Goal: Task Accomplishment & Management: Use online tool/utility

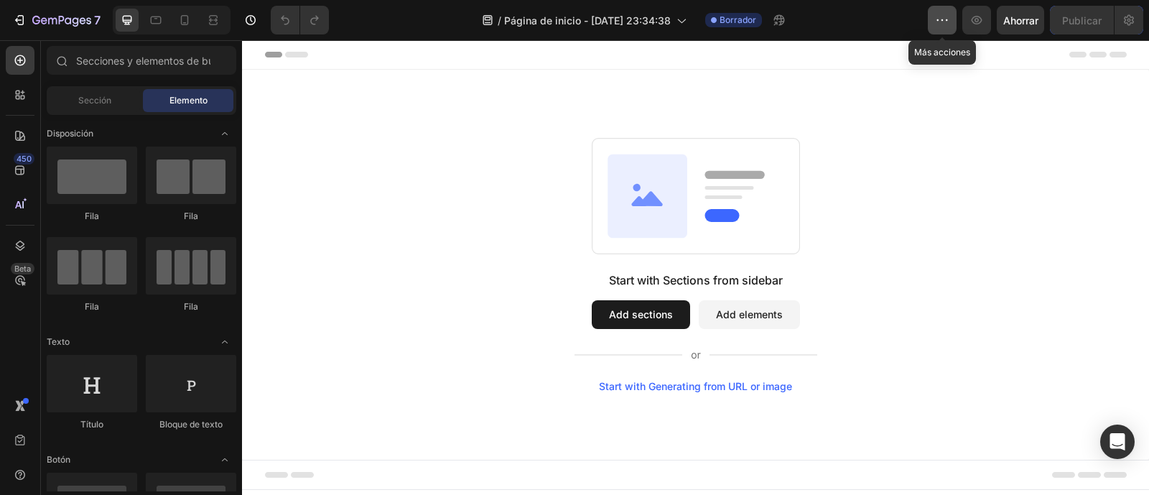
click at [941, 19] on icon "button" at bounding box center [942, 20] width 14 height 14
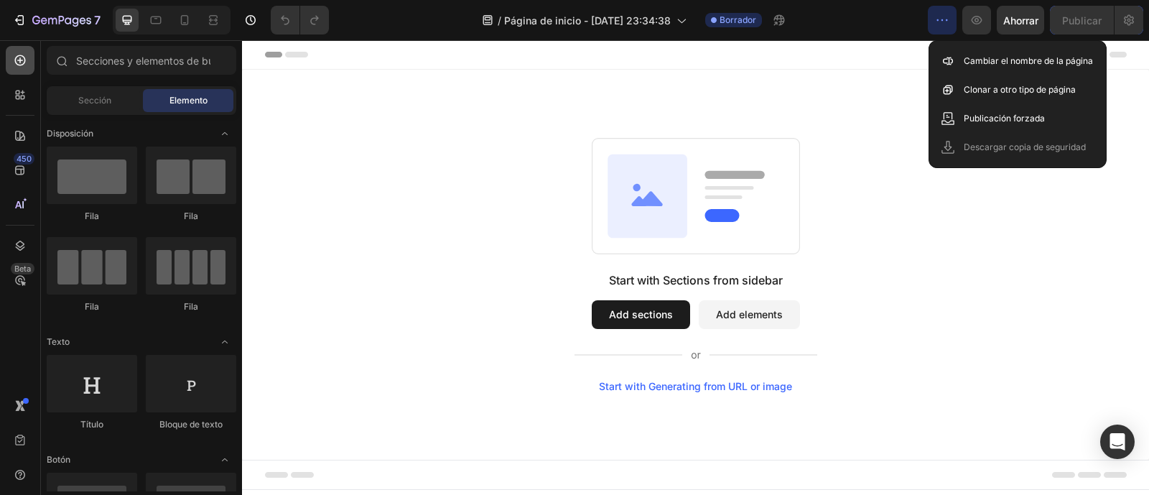
click at [18, 66] on icon at bounding box center [20, 60] width 14 height 14
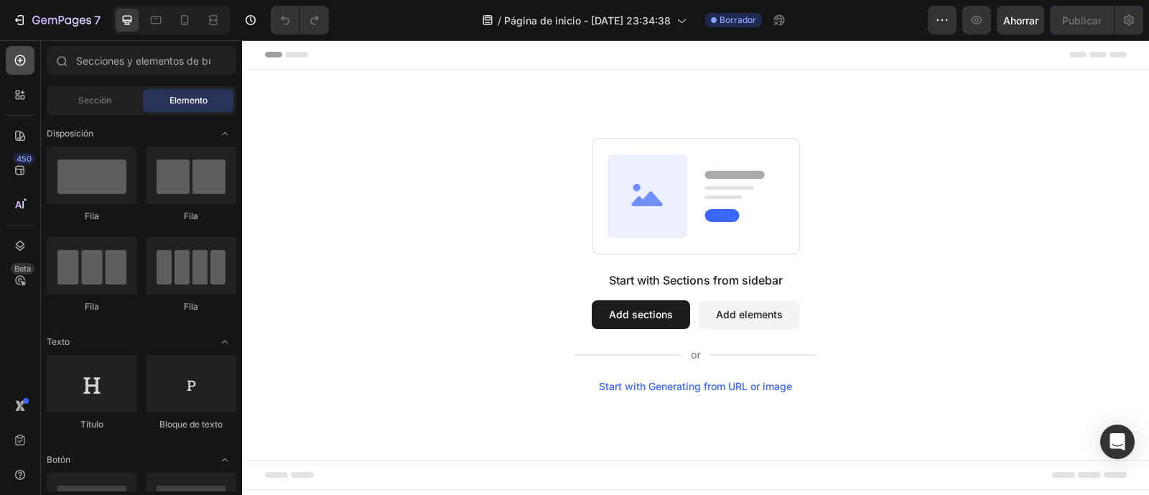
click at [18, 66] on icon at bounding box center [20, 60] width 14 height 14
click at [935, 24] on icon "button" at bounding box center [942, 20] width 14 height 14
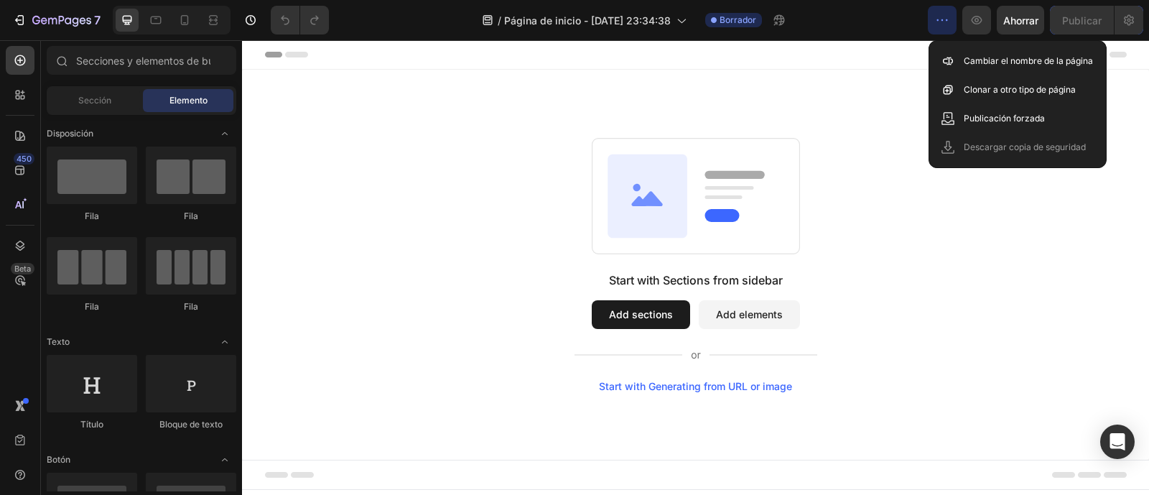
click at [869, 102] on div "Start with Sections from sidebar Add sections Add elements Start with Generatin…" at bounding box center [695, 265] width 907 height 390
click at [653, 317] on button "Add sections" at bounding box center [641, 314] width 98 height 29
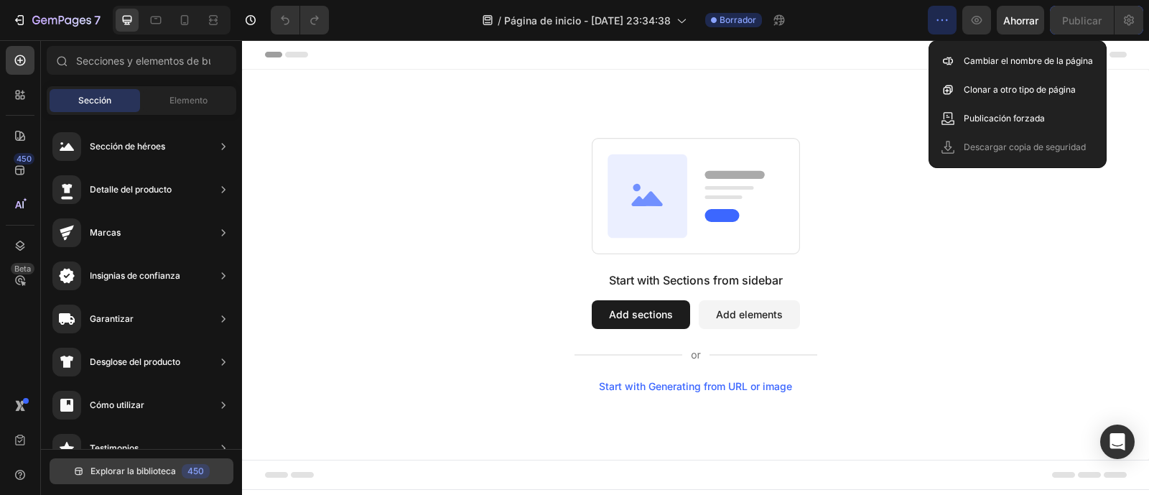
click at [117, 478] on button "Explorar la biblioteca 450" at bounding box center [142, 471] width 184 height 26
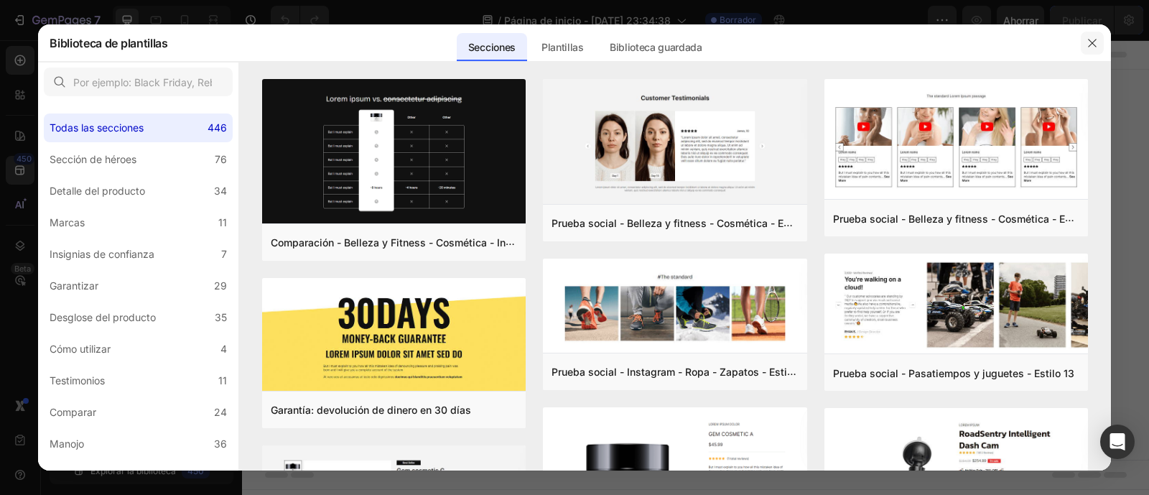
click at [1087, 42] on icon "button" at bounding box center [1092, 42] width 11 height 11
click at [1088, 41] on icon "button" at bounding box center [1092, 42] width 11 height 11
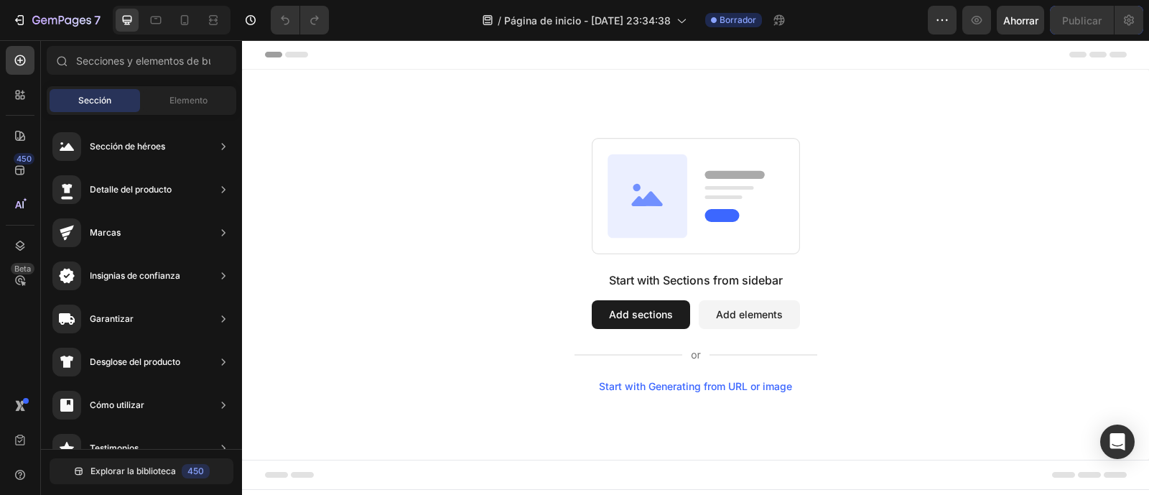
click at [722, 386] on div "Start with Generating from URL or image" at bounding box center [695, 386] width 193 height 11
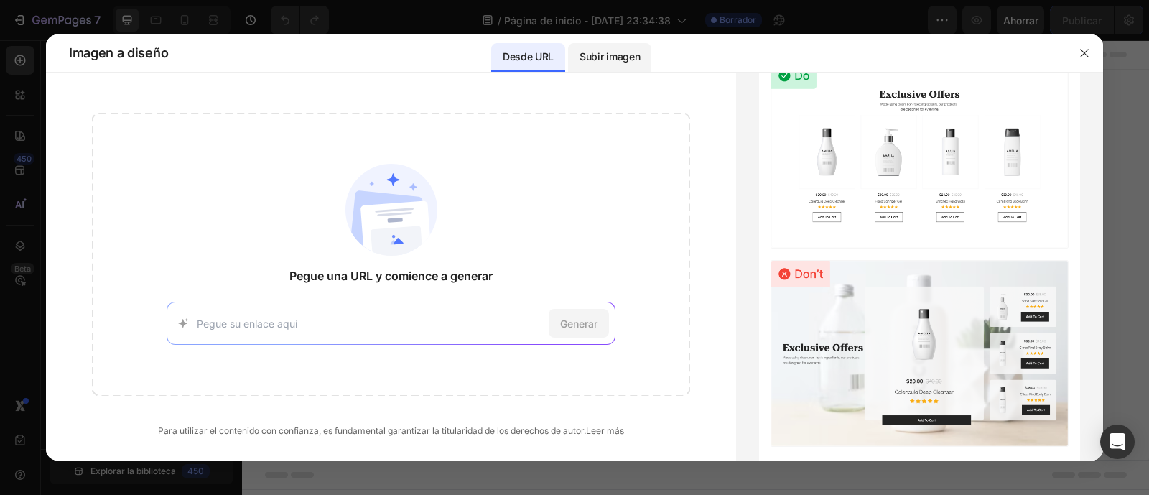
click at [610, 52] on font "Subir imagen" at bounding box center [610, 56] width 60 height 12
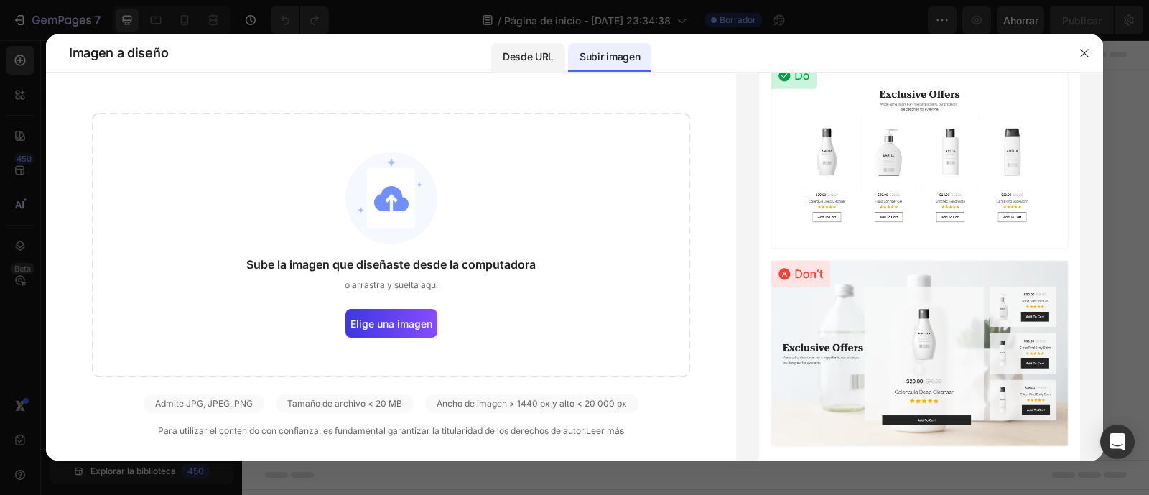
click at [534, 62] on font "Desde URL" at bounding box center [528, 56] width 51 height 12
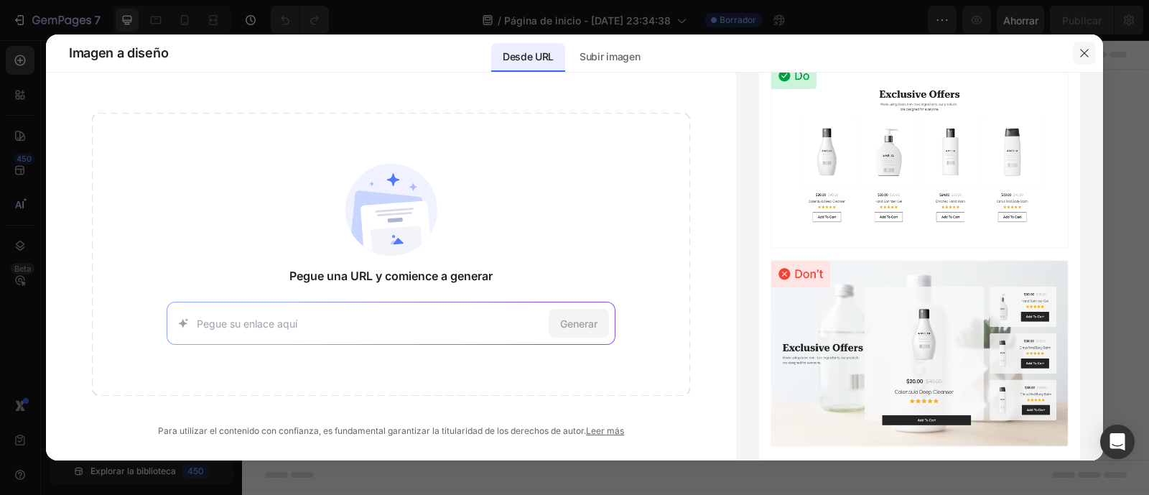
drag, startPoint x: 1084, startPoint y: 45, endPoint x: 837, endPoint y: 15, distance: 248.2
click at [1084, 45] on button "button" at bounding box center [1084, 53] width 23 height 23
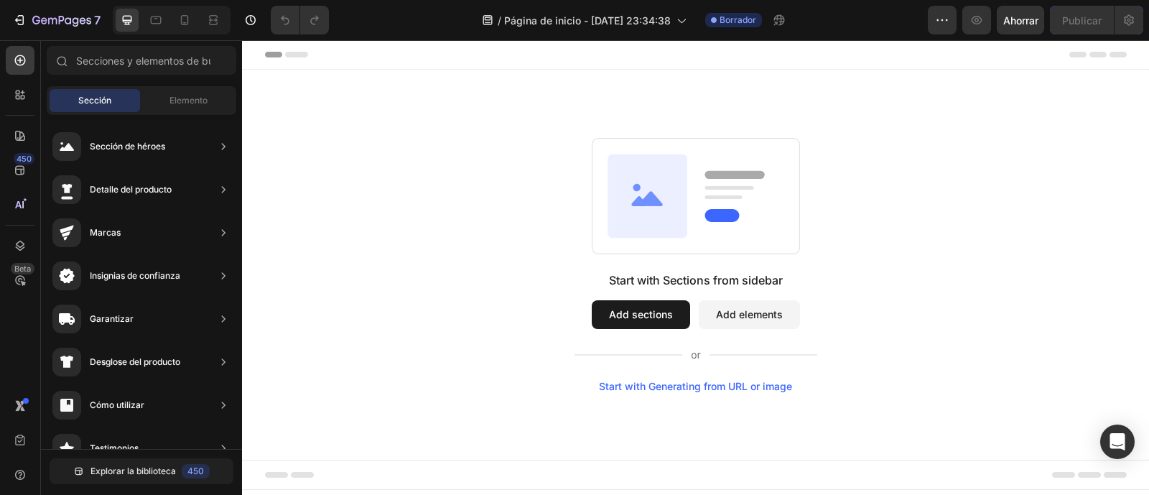
click at [731, 307] on button "Add elements" at bounding box center [749, 314] width 101 height 29
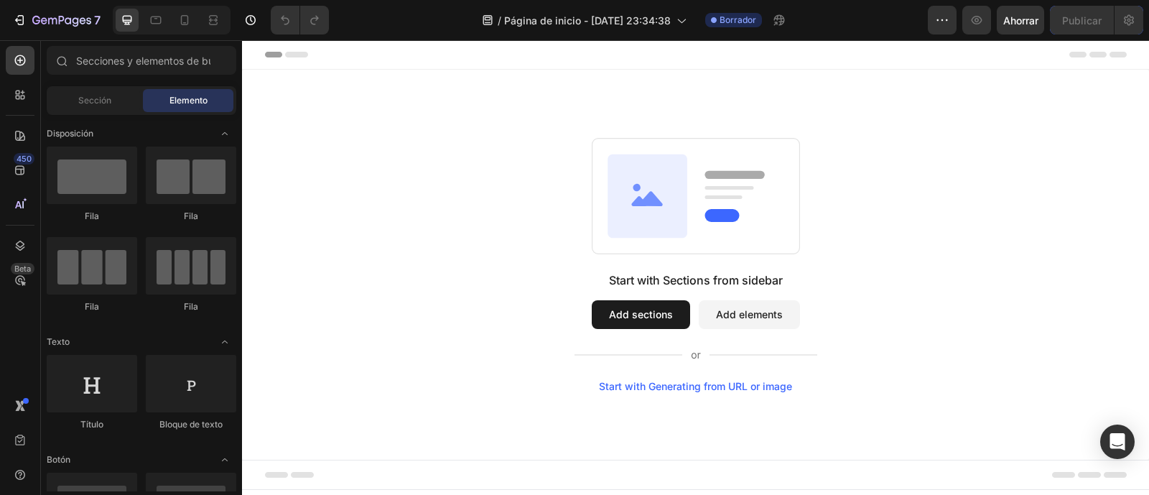
click at [664, 310] on button "Add sections" at bounding box center [641, 314] width 98 height 29
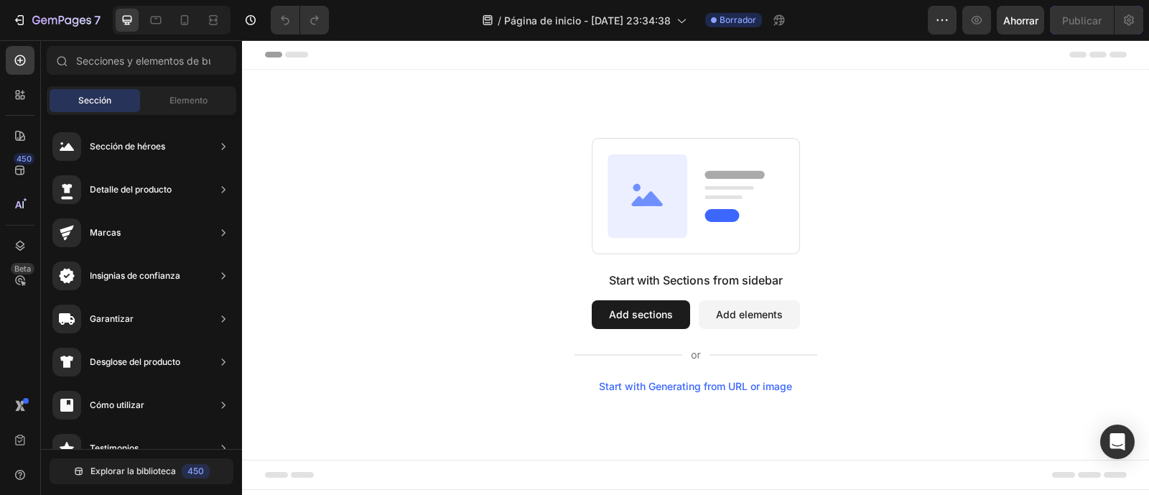
click at [668, 208] on icon at bounding box center [648, 195] width 80 height 83
click at [656, 389] on div "Start with Generating from URL or image" at bounding box center [695, 386] width 193 height 11
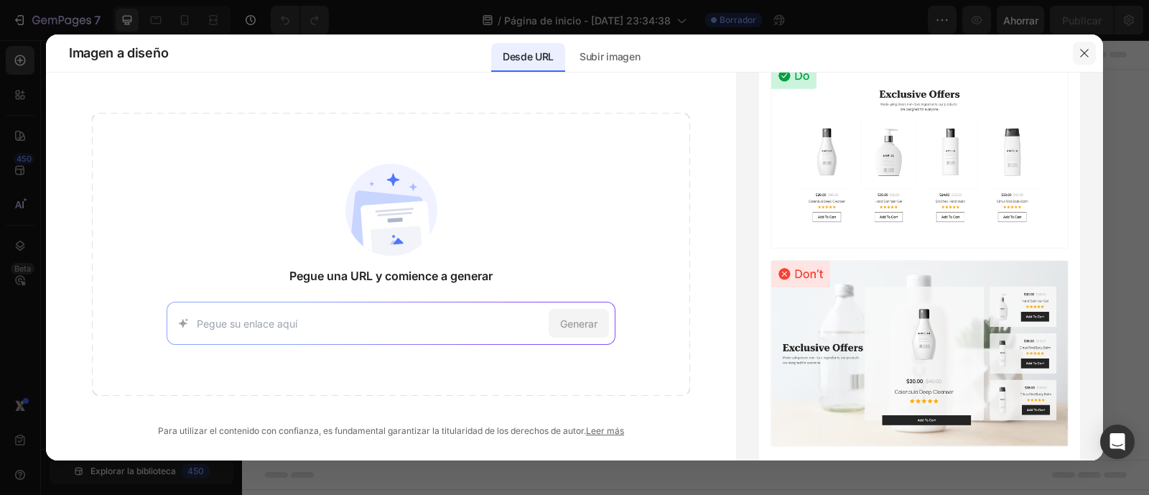
click at [1089, 50] on icon "button" at bounding box center [1084, 52] width 11 height 11
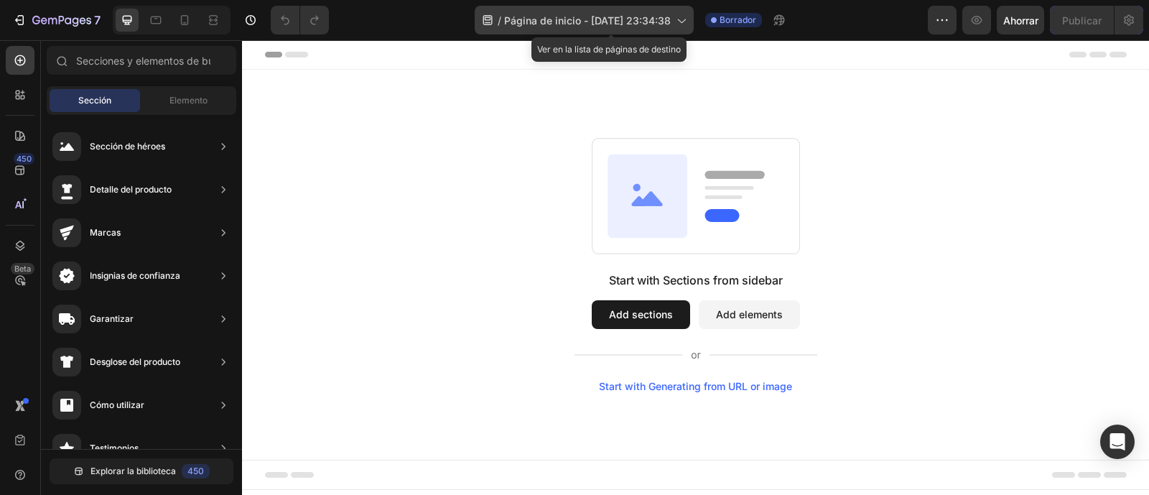
click at [632, 22] on font "Página de inicio - [DATE] 23:34:38" at bounding box center [587, 20] width 167 height 12
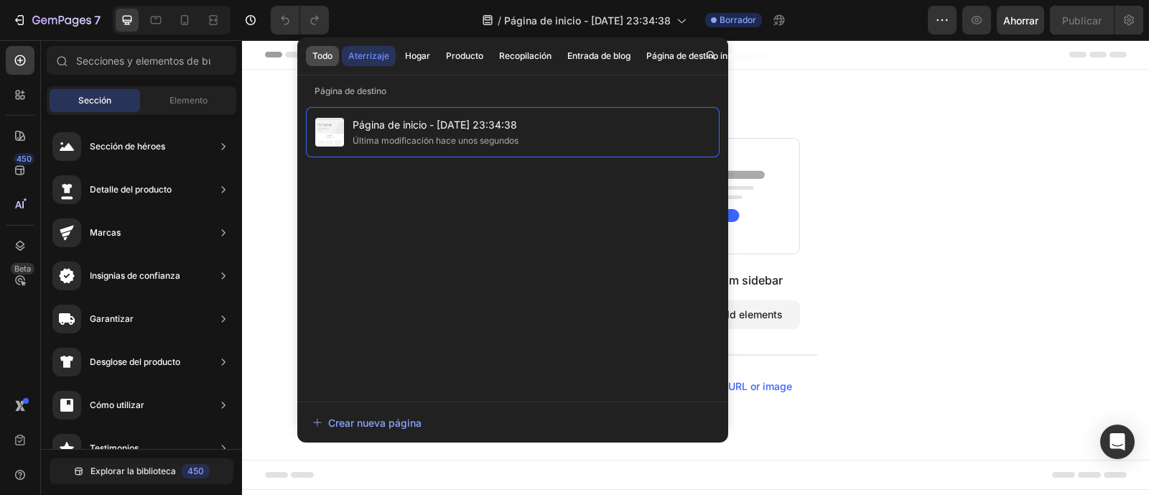
click at [323, 51] on font "Todo" at bounding box center [322, 55] width 20 height 11
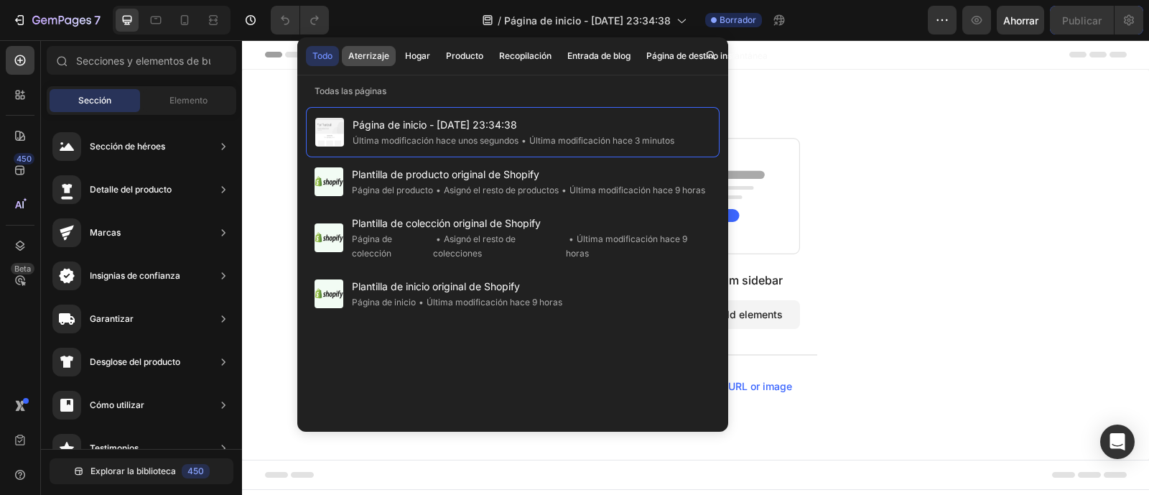
drag, startPoint x: 371, startPoint y: 56, endPoint x: 378, endPoint y: 60, distance: 7.4
click at [374, 60] on font "Aterrizaje" at bounding box center [368, 55] width 41 height 11
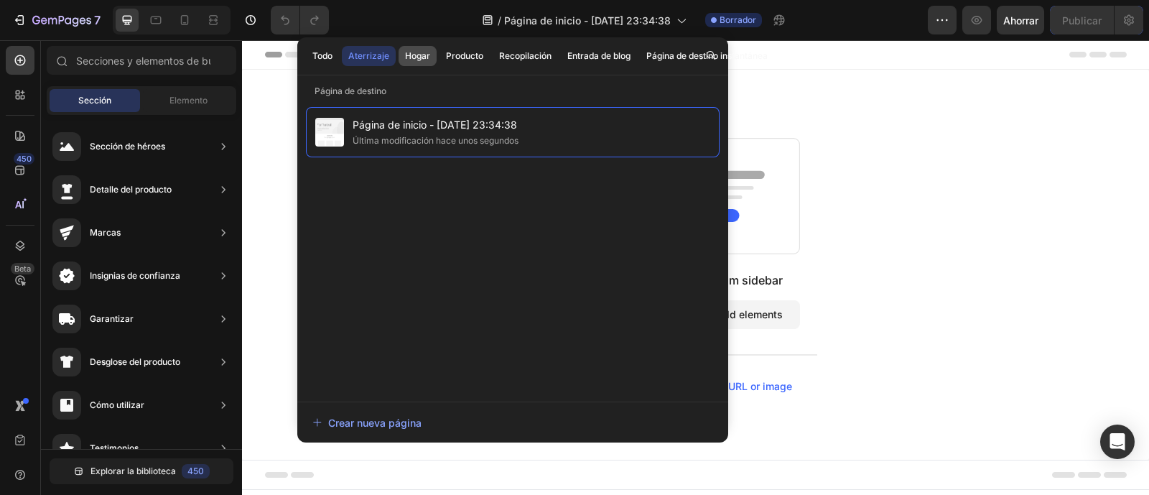
click at [409, 60] on font "Hogar" at bounding box center [417, 55] width 25 height 11
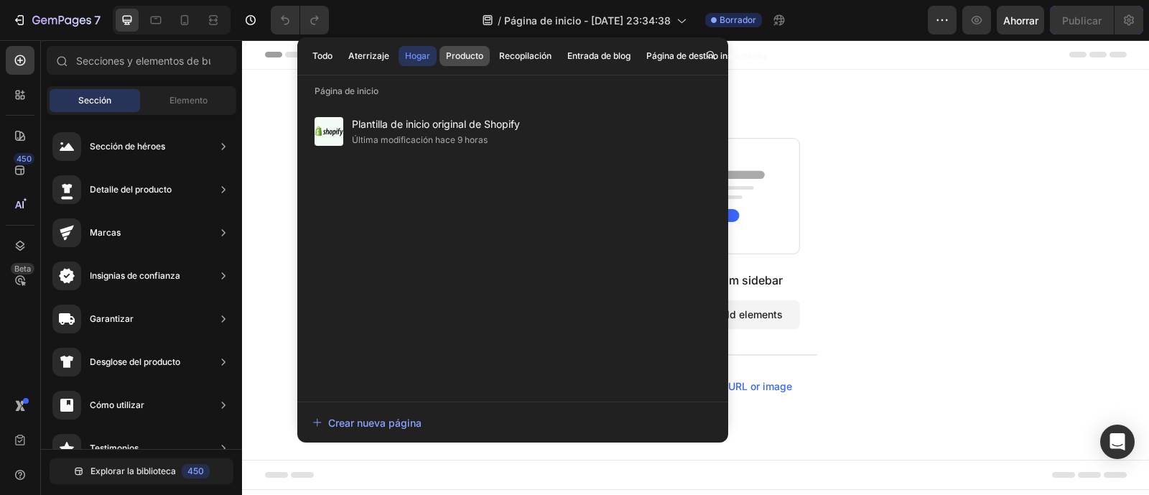
click at [447, 59] on font "Producto" at bounding box center [464, 55] width 37 height 11
click at [381, 55] on font "Aterrizaje" at bounding box center [368, 55] width 41 height 11
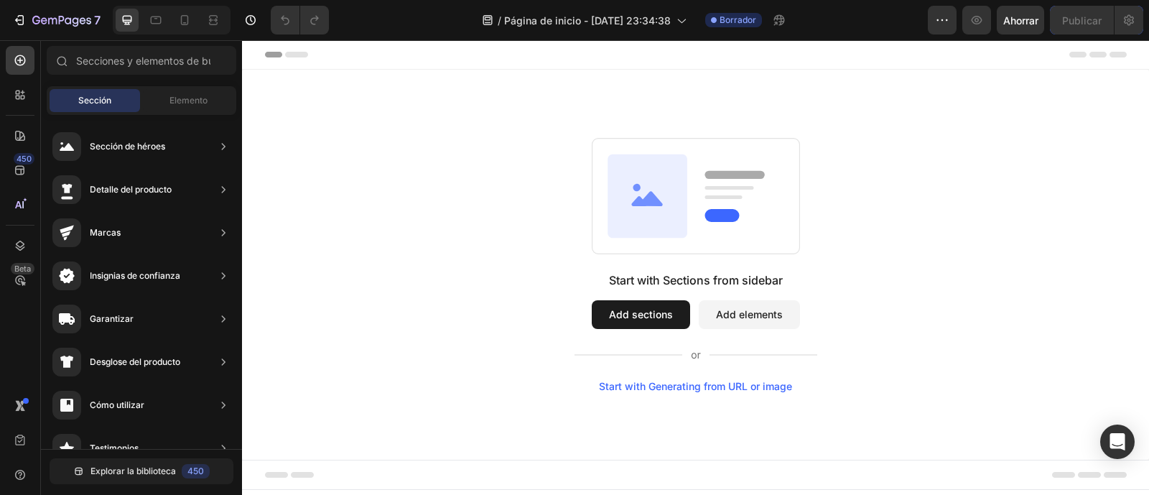
click at [282, 118] on div "Start with Sections from sidebar Add sections Add elements Start with Generatin…" at bounding box center [695, 265] width 907 height 390
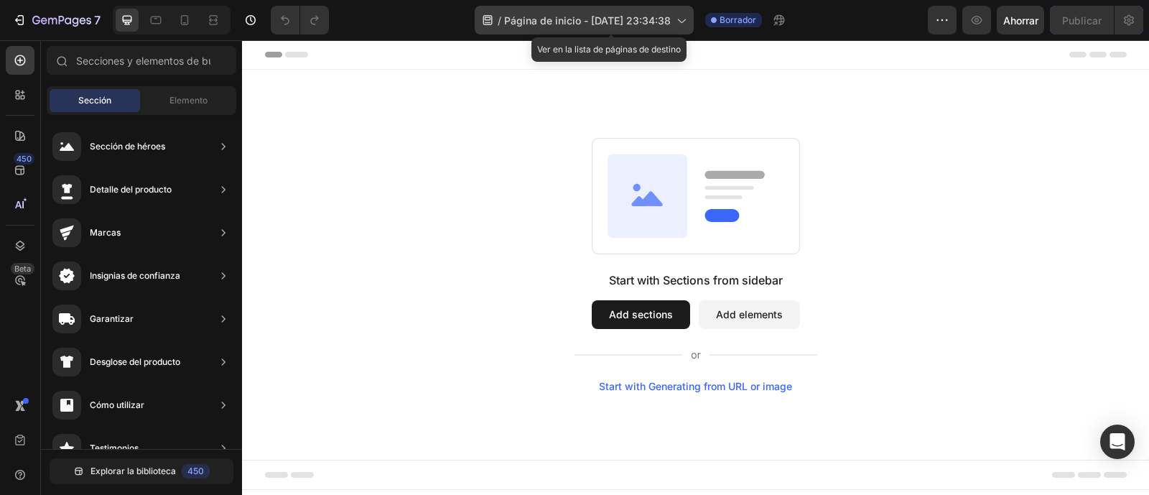
click at [688, 21] on icon at bounding box center [681, 20] width 14 height 14
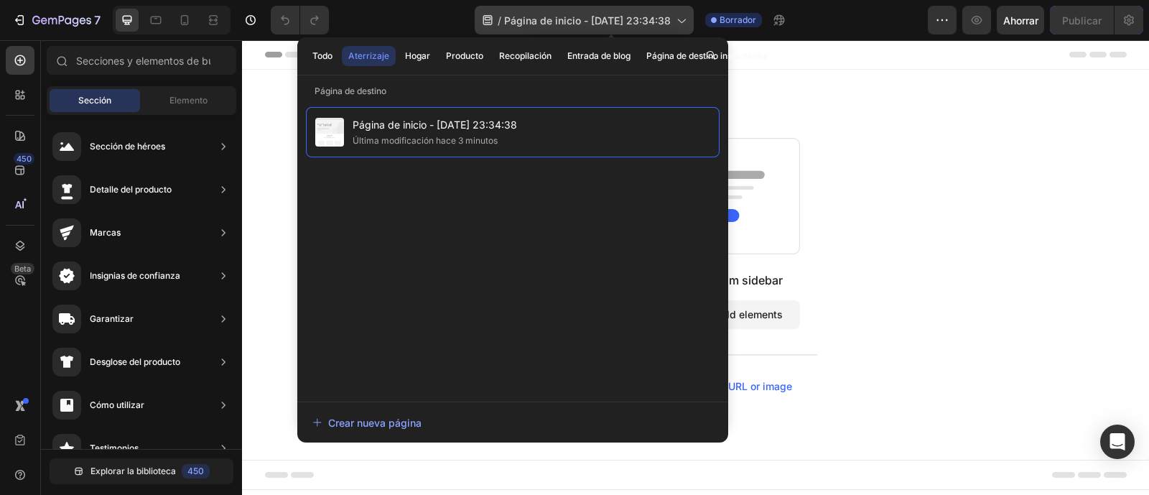
click at [688, 21] on icon at bounding box center [681, 20] width 14 height 14
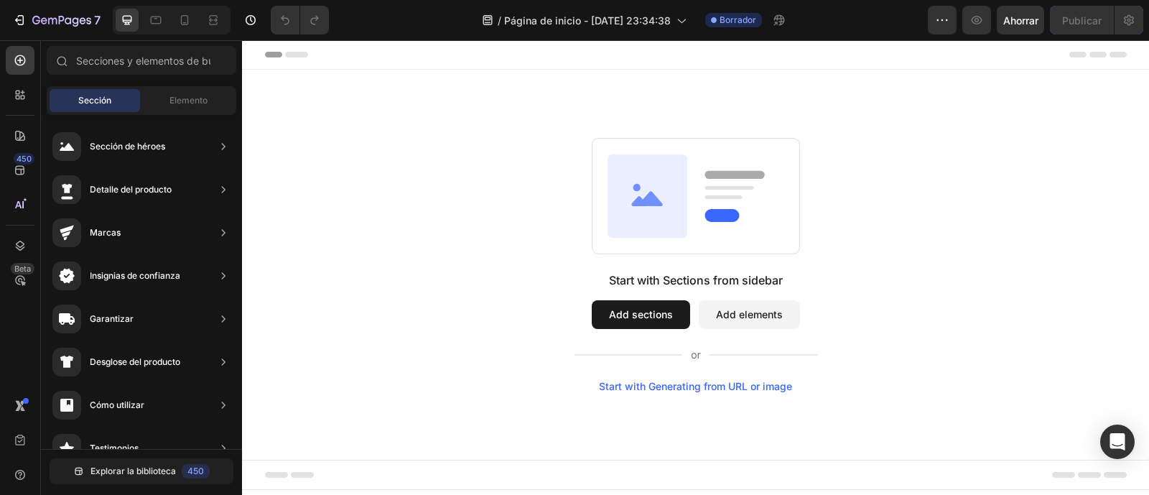
click at [659, 207] on icon at bounding box center [648, 195] width 80 height 83
click at [88, 54] on input "text" at bounding box center [142, 60] width 190 height 29
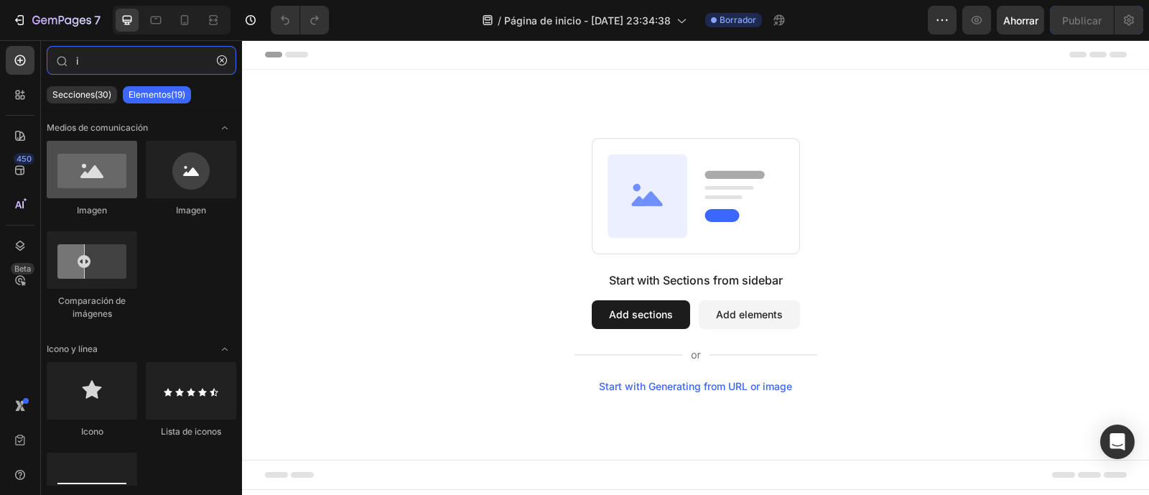
type input "i"
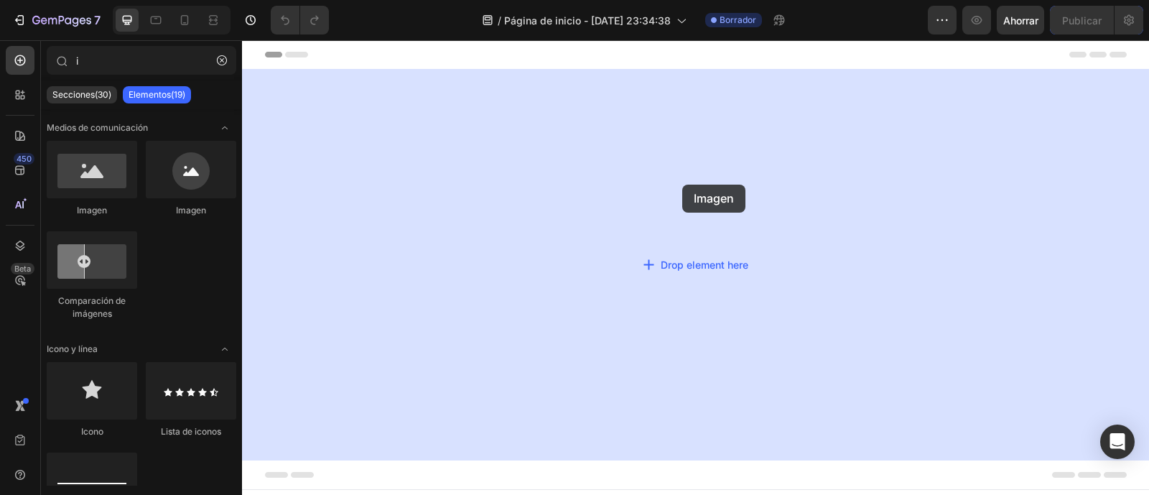
drag, startPoint x: 347, startPoint y: 215, endPoint x: 682, endPoint y: 196, distance: 335.9
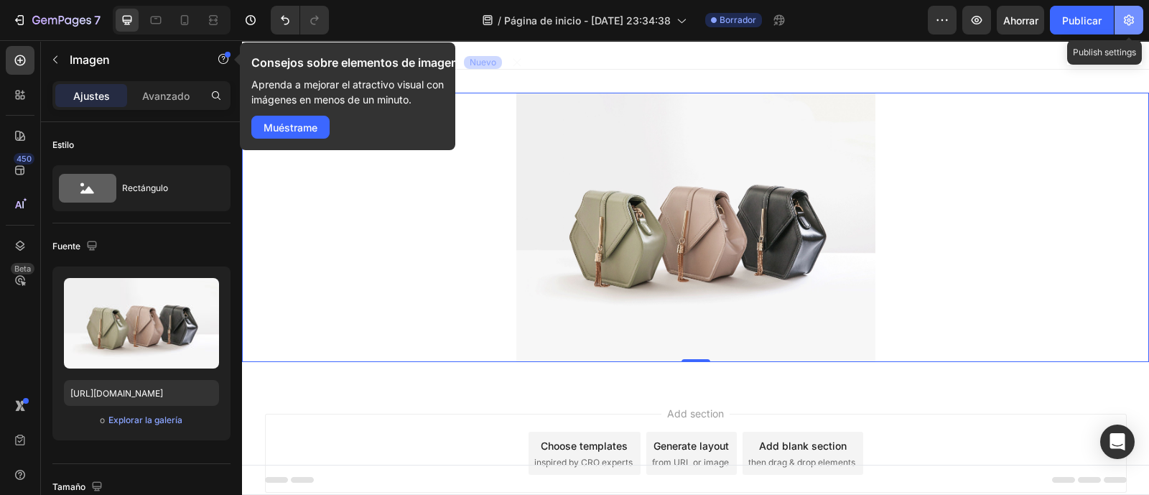
click at [1131, 18] on icon "button" at bounding box center [1129, 20] width 14 height 14
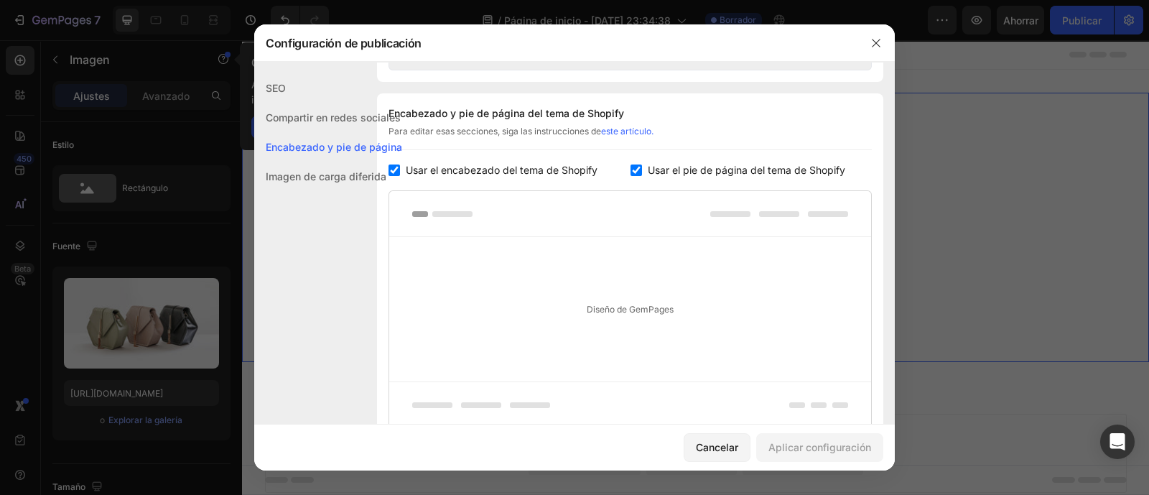
scroll to position [628, 0]
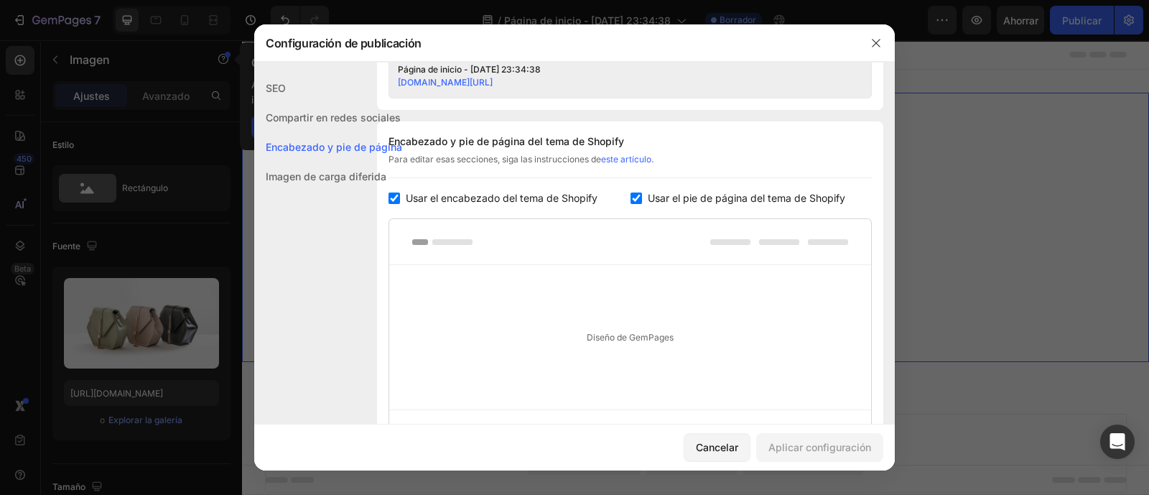
click at [631, 201] on input "checkbox" at bounding box center [636, 197] width 11 height 11
checkbox input "false"
click at [401, 203] on label "Usar el encabezado del tema de Shopify" at bounding box center [498, 198] width 197 height 17
checkbox input "false"
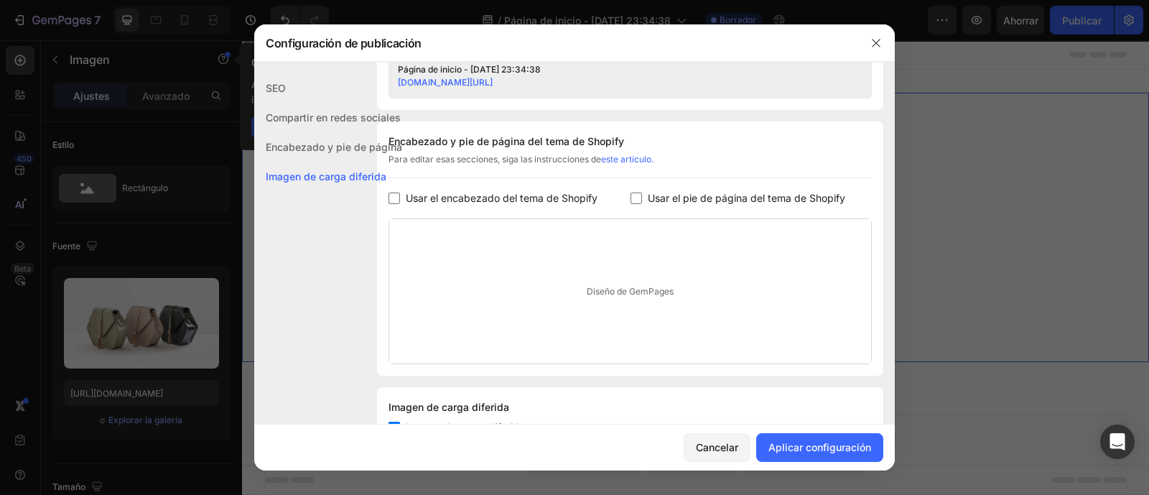
scroll to position [684, 0]
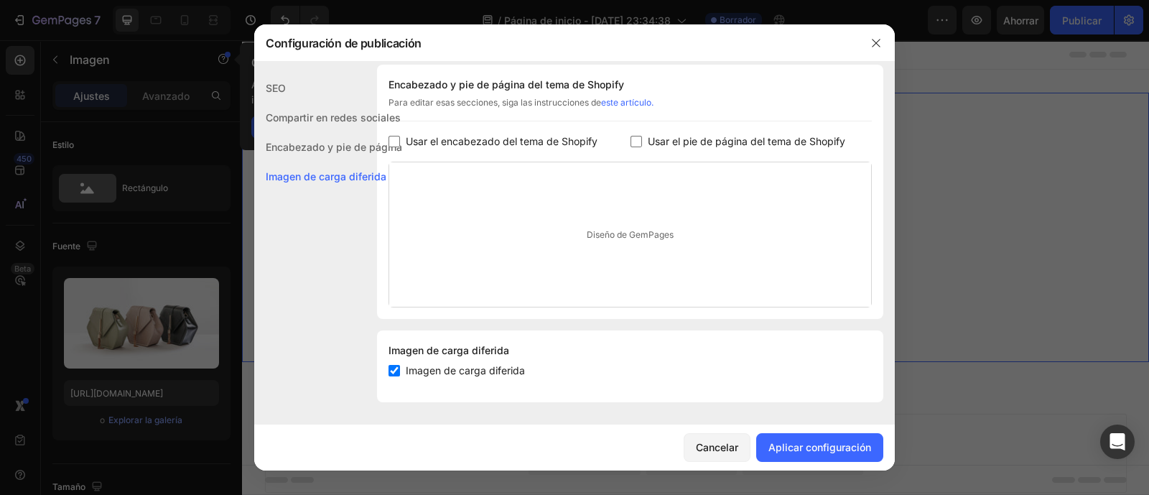
click at [391, 373] on input "checkbox" at bounding box center [394, 370] width 11 height 11
checkbox input "true"
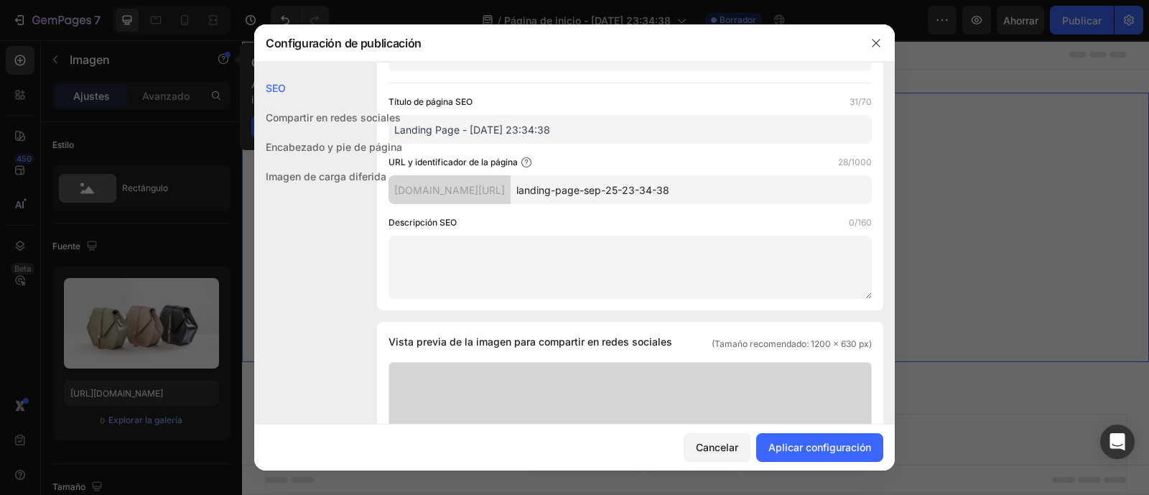
scroll to position [0, 0]
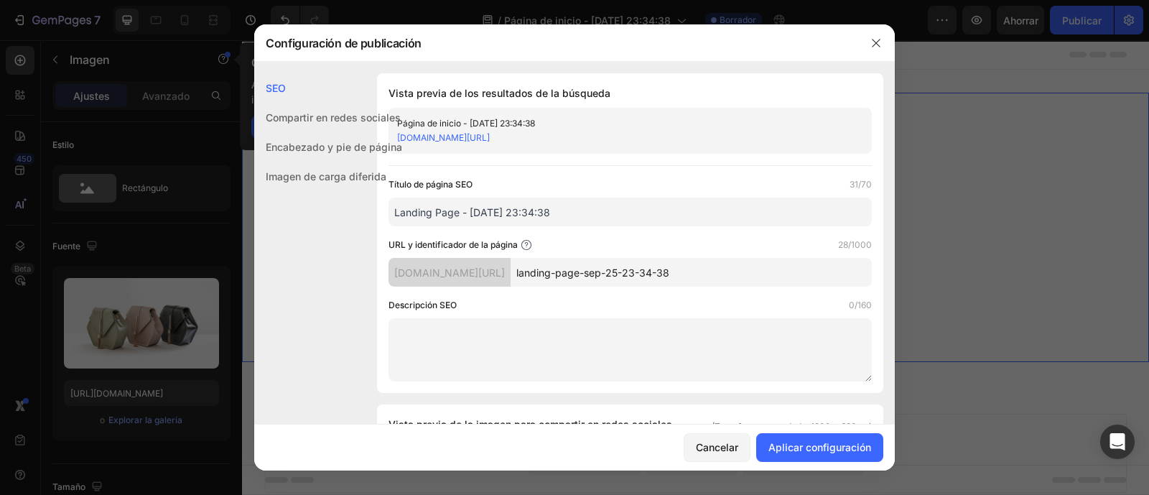
click at [707, 140] on div "[DOMAIN_NAME][URL]" at bounding box center [618, 138] width 442 height 14
click at [625, 213] on input "Landing Page - [DATE] 23:34:38" at bounding box center [630, 211] width 483 height 29
drag, startPoint x: 565, startPoint y: 210, endPoint x: 348, endPoint y: 212, distance: 216.9
click at [620, 224] on input "bye bye celuitis" at bounding box center [630, 211] width 483 height 29
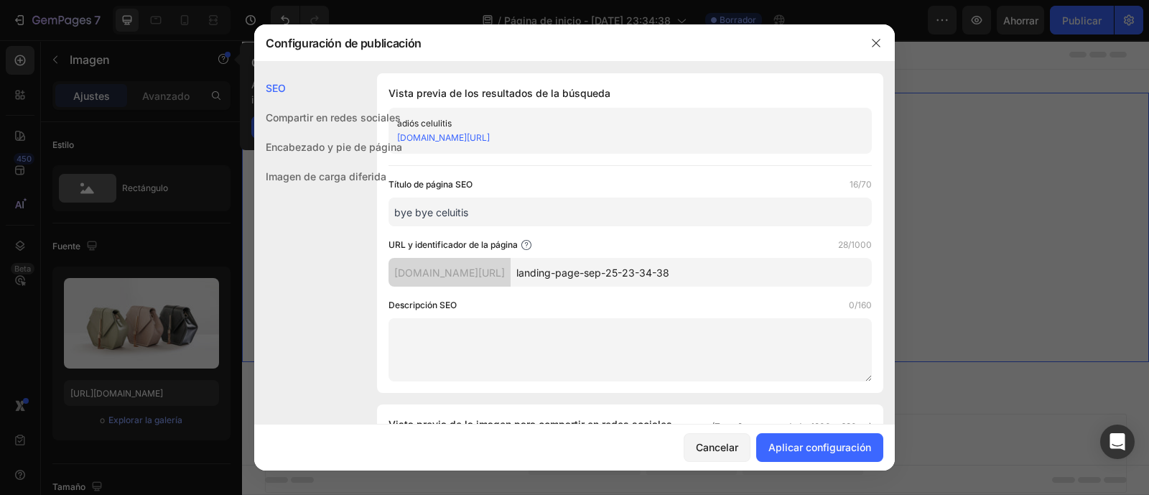
type input "bye bye celuitis"
click at [593, 282] on input "landing-page-sep-25-23-34-38" at bounding box center [691, 272] width 361 height 29
drag, startPoint x: 561, startPoint y: 276, endPoint x: 796, endPoint y: 261, distance: 235.3
click at [796, 261] on input "landing-page-sep-25-23-34-38" at bounding box center [691, 272] width 361 height 29
type input "l"
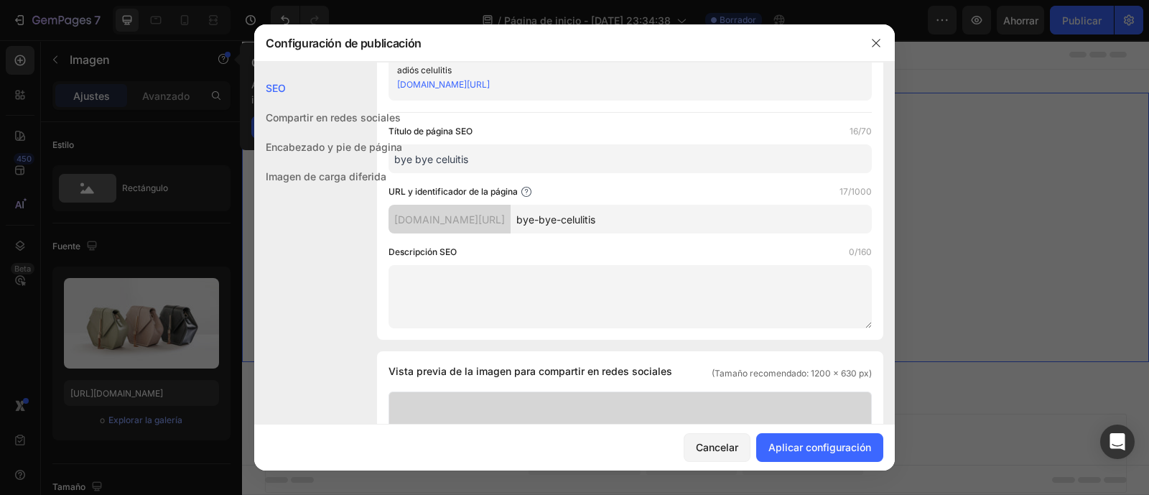
scroll to position [89, 0]
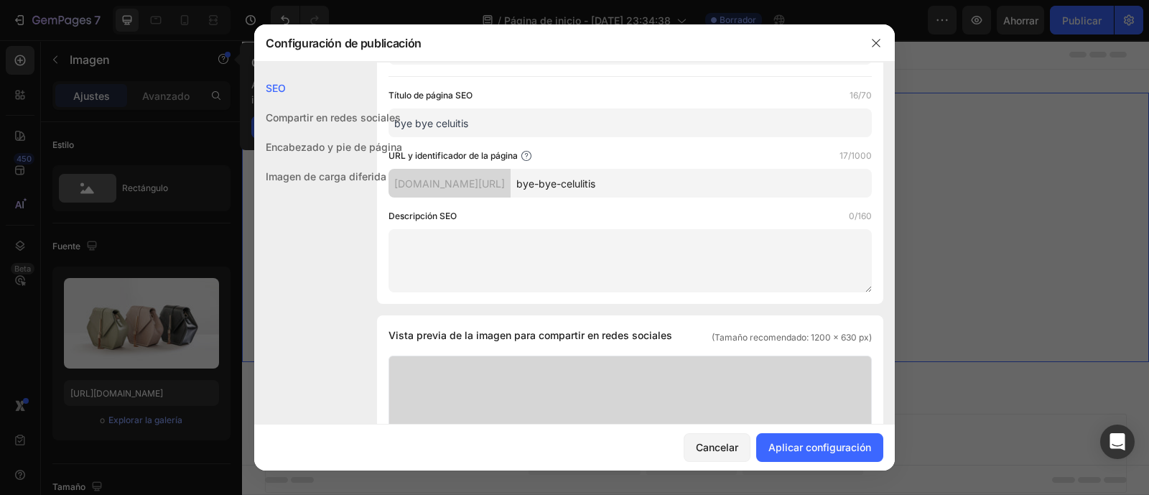
type input "bye-bye-celulitis"
click at [522, 254] on textarea at bounding box center [630, 260] width 483 height 63
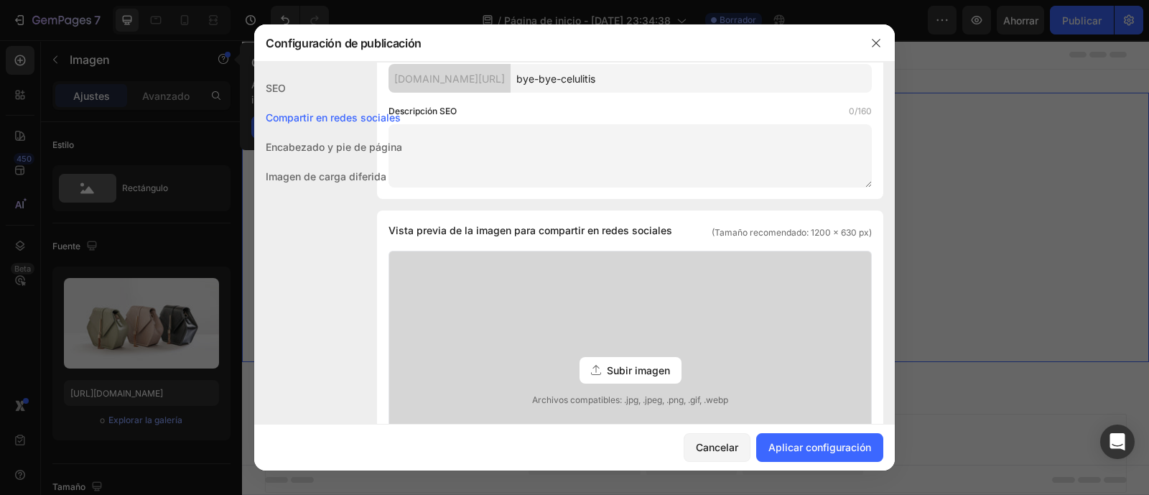
scroll to position [146, 0]
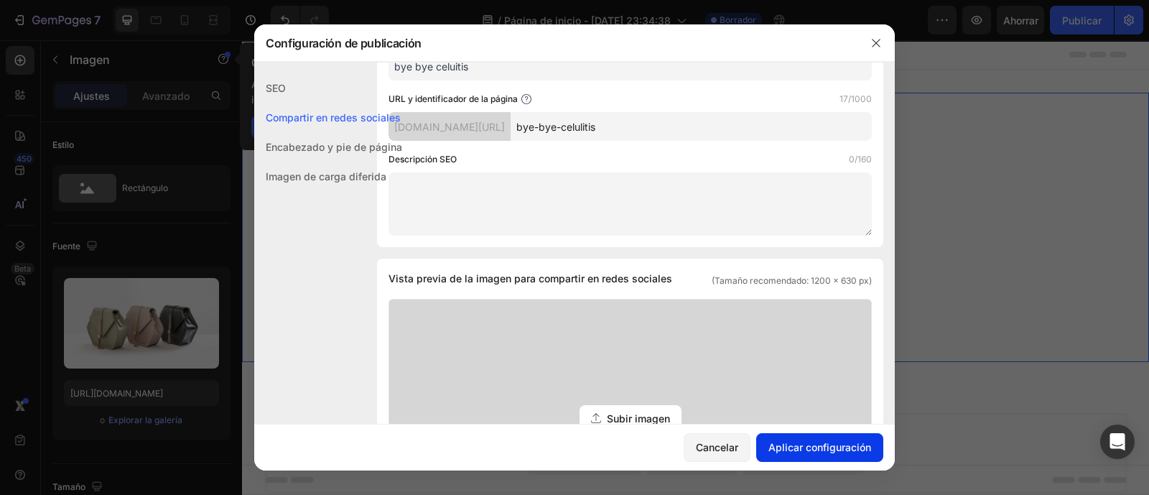
click at [840, 445] on font "Aplicar configuración" at bounding box center [819, 447] width 103 height 12
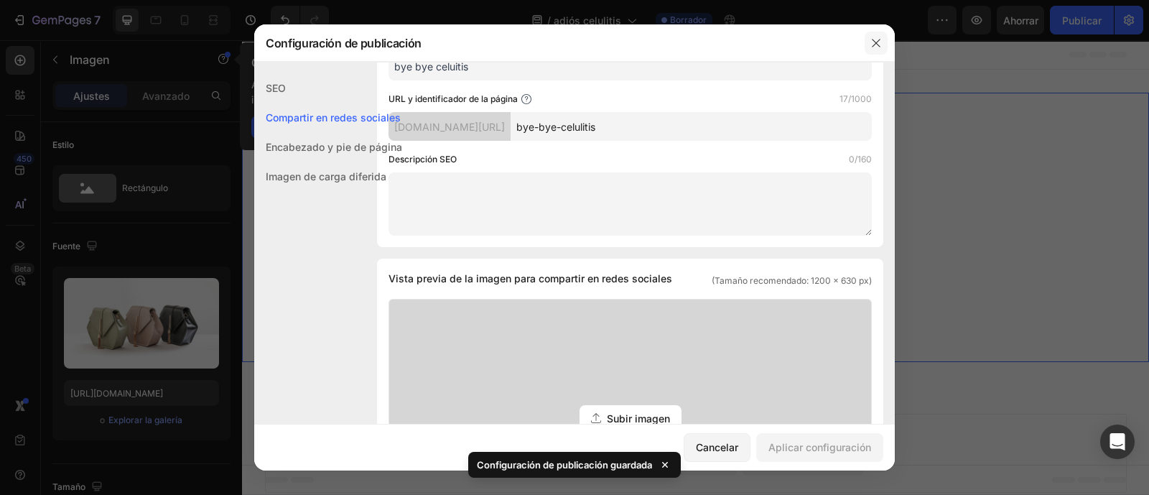
click at [875, 39] on icon "button" at bounding box center [875, 42] width 11 height 11
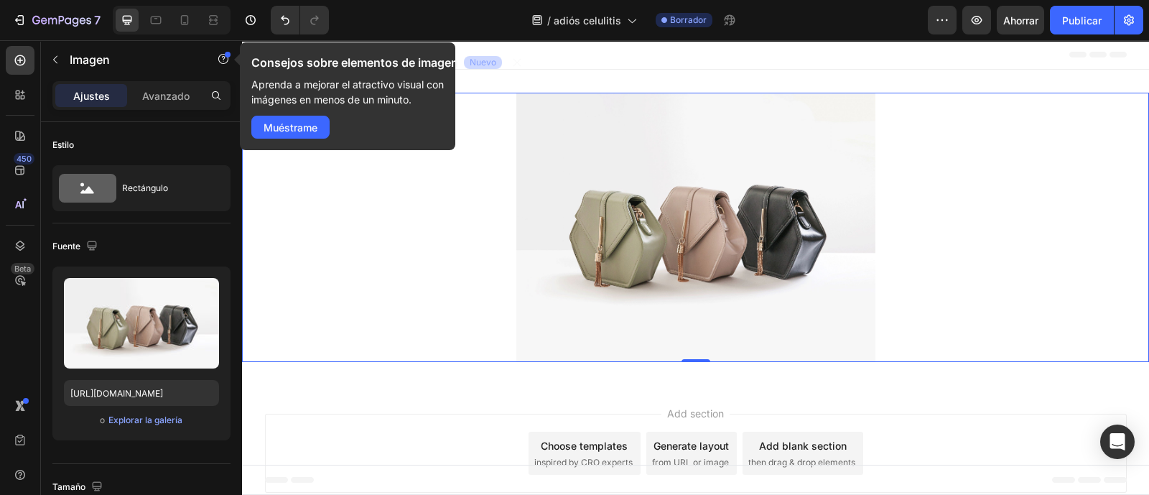
click at [691, 221] on img at bounding box center [695, 227] width 359 height 269
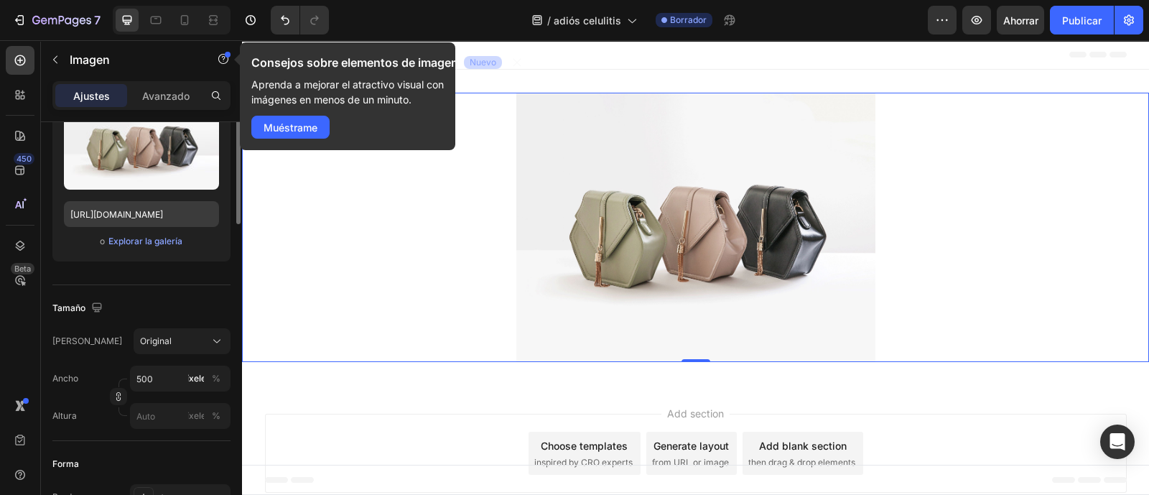
scroll to position [0, 0]
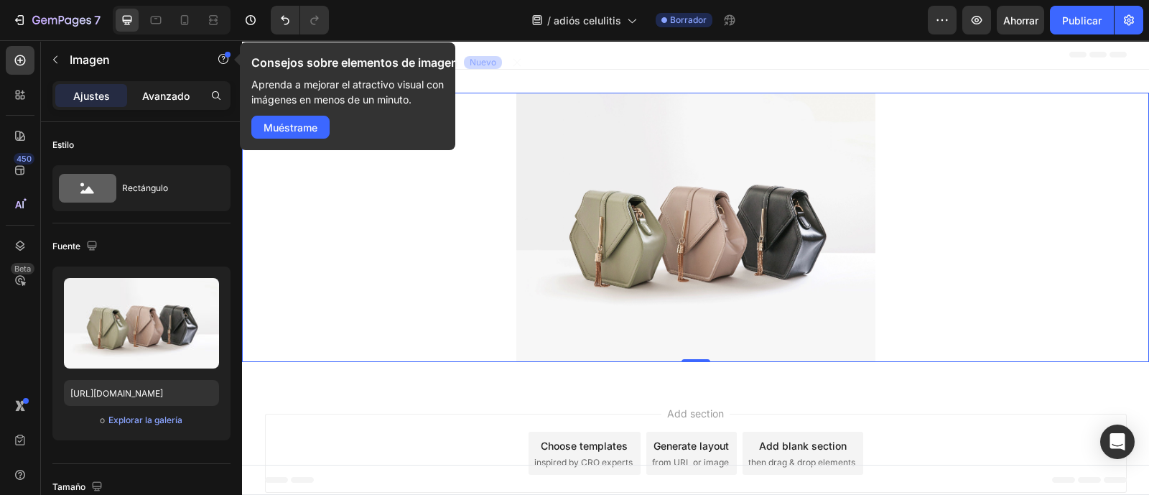
click at [170, 95] on font "Avanzado" at bounding box center [165, 96] width 47 height 12
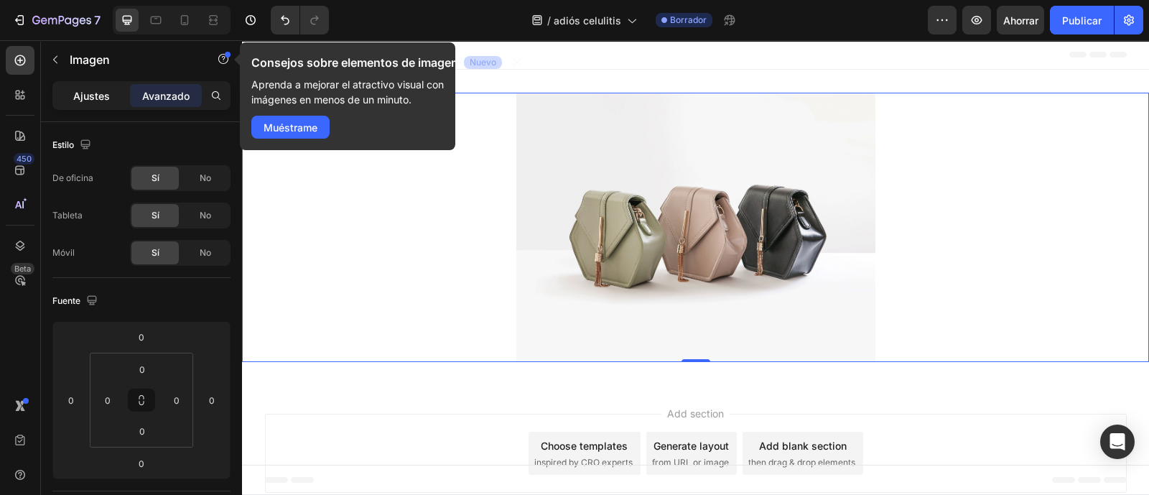
click at [101, 95] on font "Ajustes" at bounding box center [91, 96] width 37 height 12
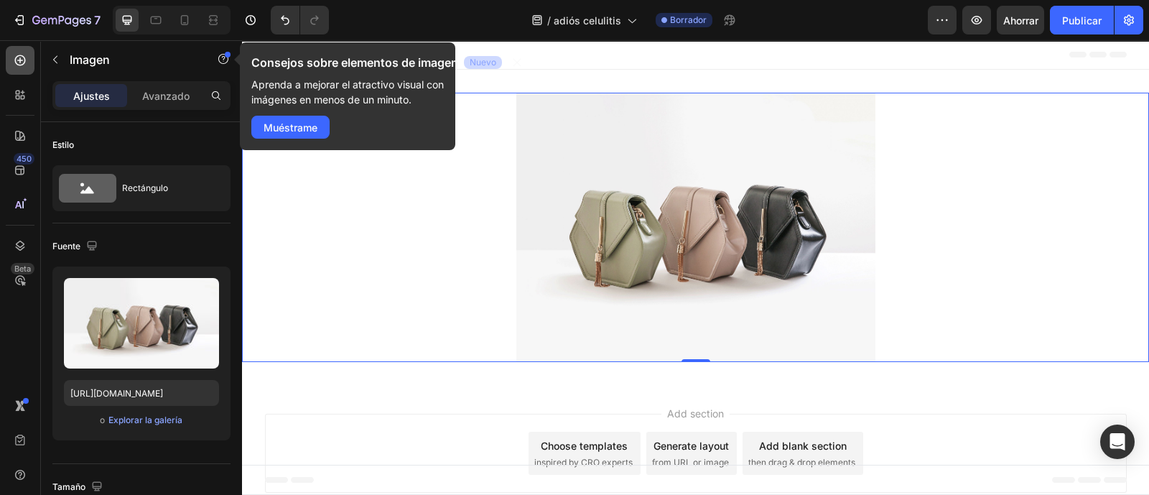
click at [11, 57] on div at bounding box center [20, 60] width 29 height 29
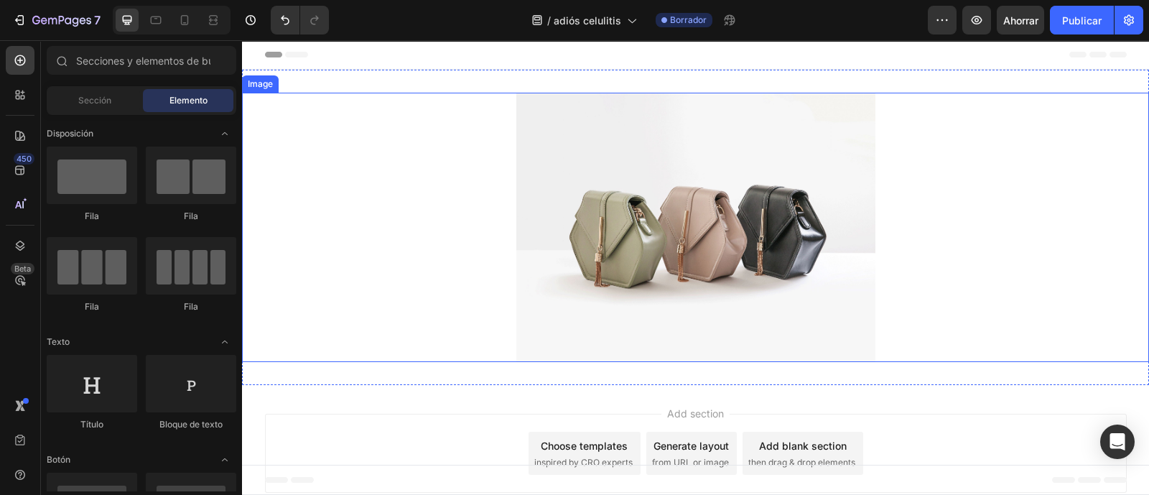
scroll to position [32, 0]
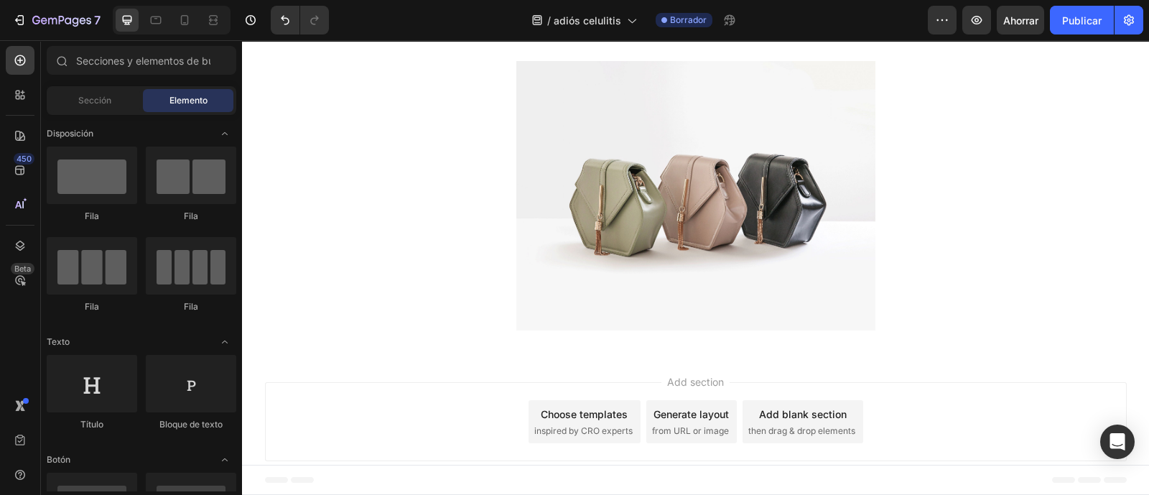
click at [614, 429] on span "inspired by CRO experts" at bounding box center [583, 430] width 98 height 13
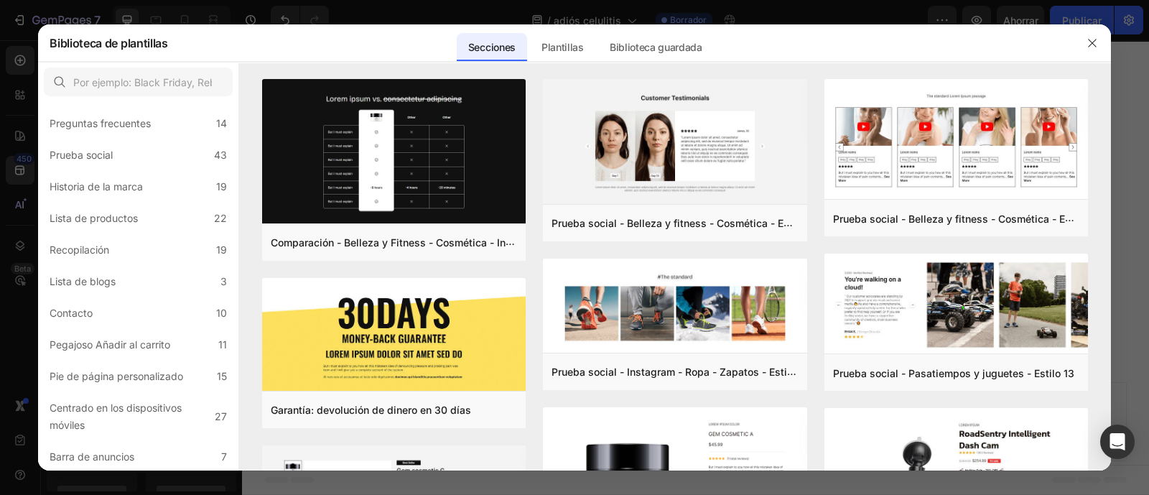
scroll to position [0, 0]
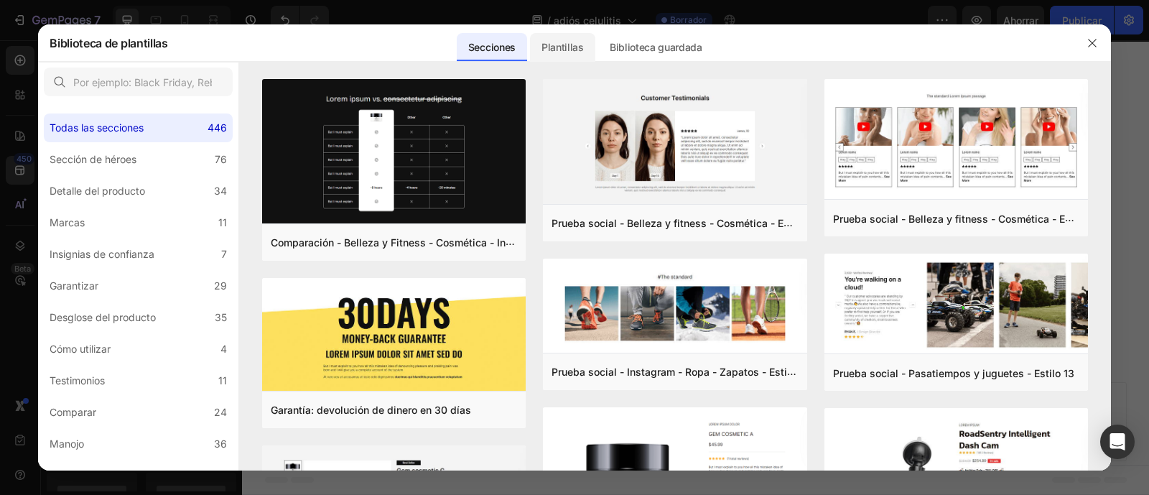
click at [564, 50] on font "Plantillas" at bounding box center [562, 47] width 42 height 12
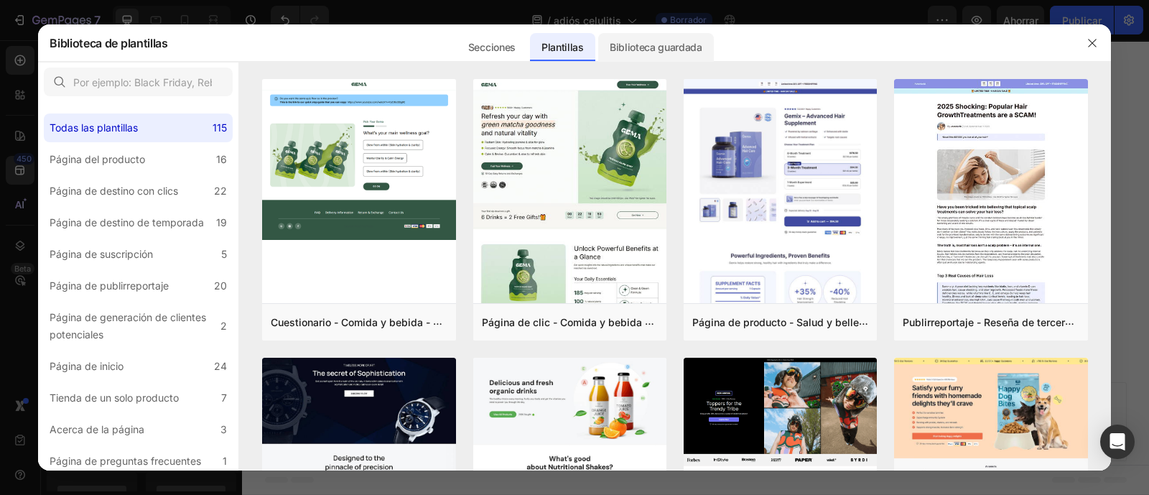
click at [651, 46] on font "Biblioteca guardada" at bounding box center [656, 47] width 93 height 12
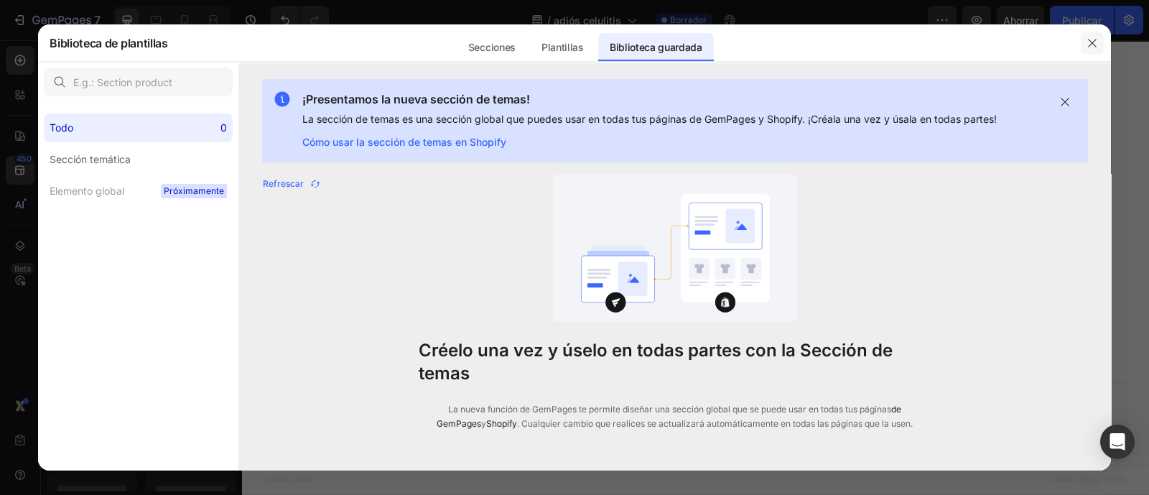
click at [1092, 45] on icon "button" at bounding box center [1092, 42] width 11 height 11
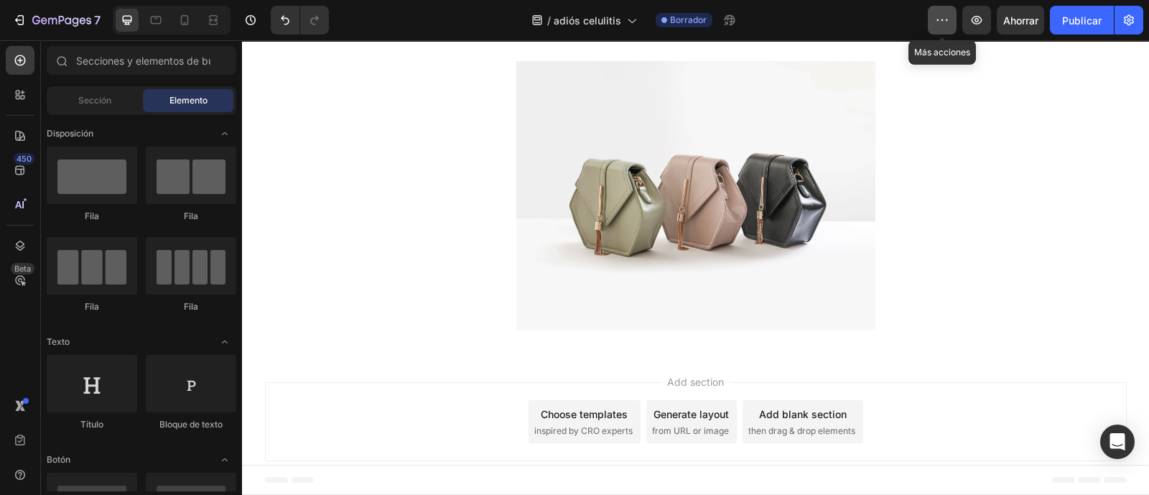
click at [947, 15] on icon "button" at bounding box center [942, 20] width 14 height 14
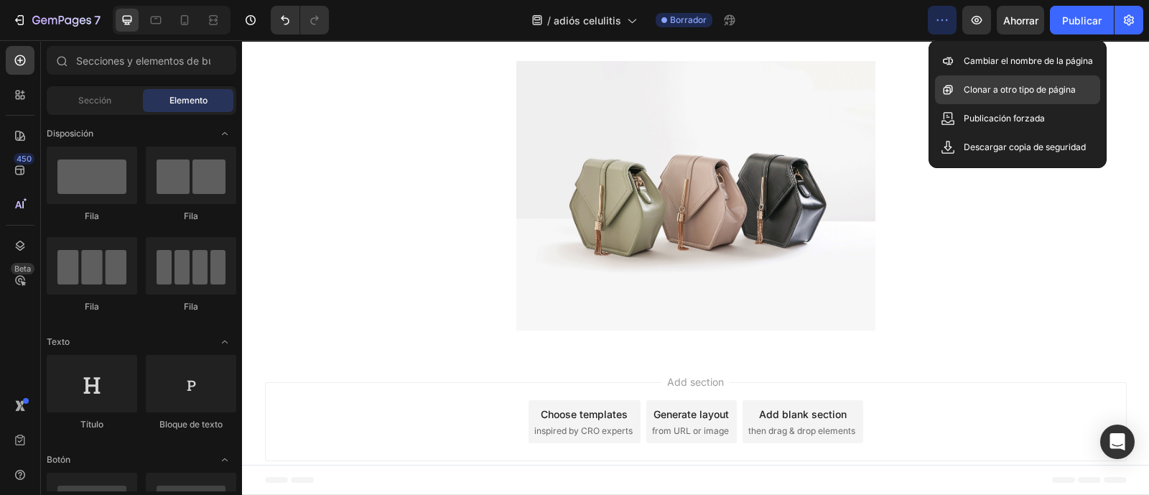
click at [987, 97] on div "Clonar a otro tipo de página" at bounding box center [1017, 89] width 165 height 29
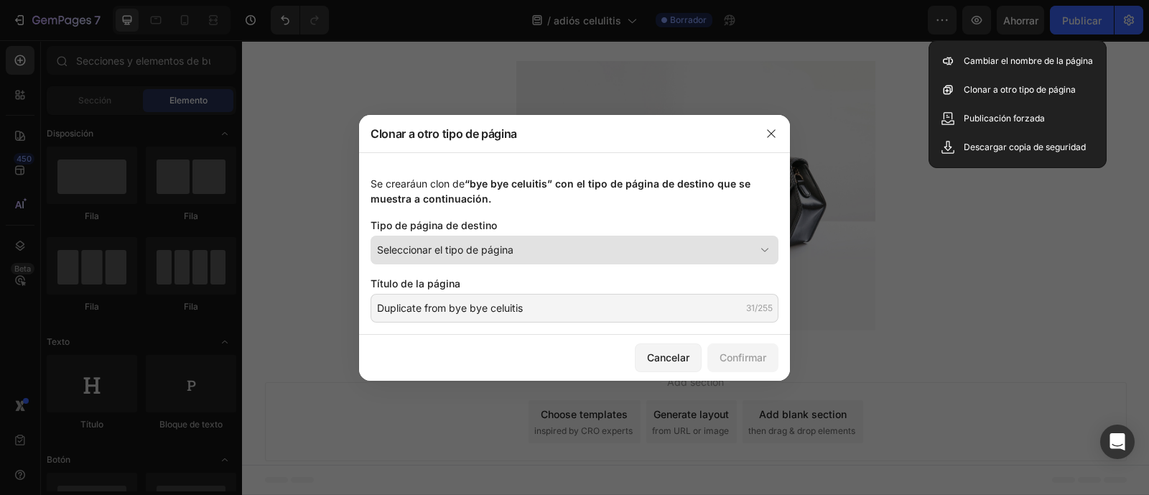
click at [758, 249] on icon at bounding box center [765, 250] width 14 height 14
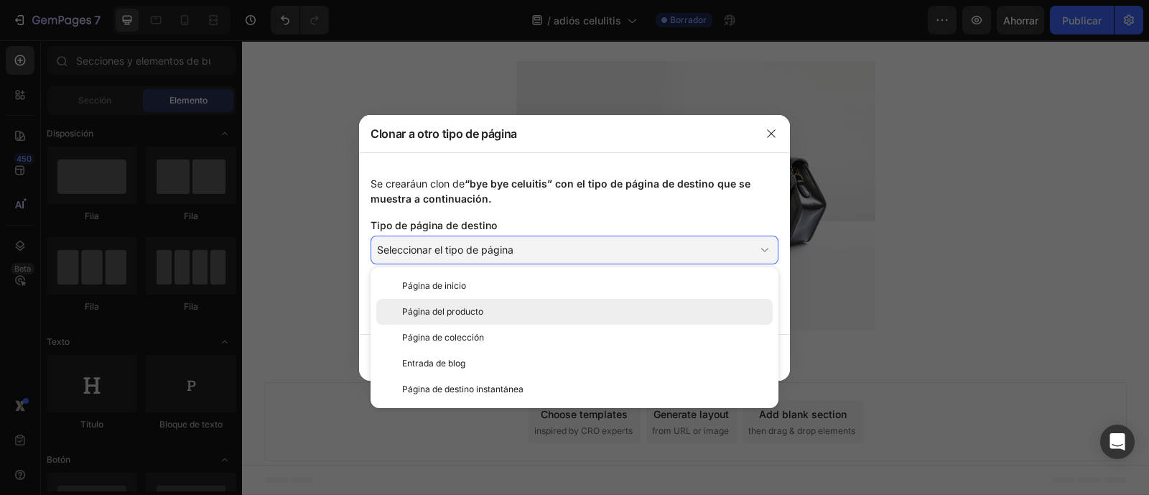
click at [481, 307] on font "Página del producto" at bounding box center [442, 311] width 81 height 11
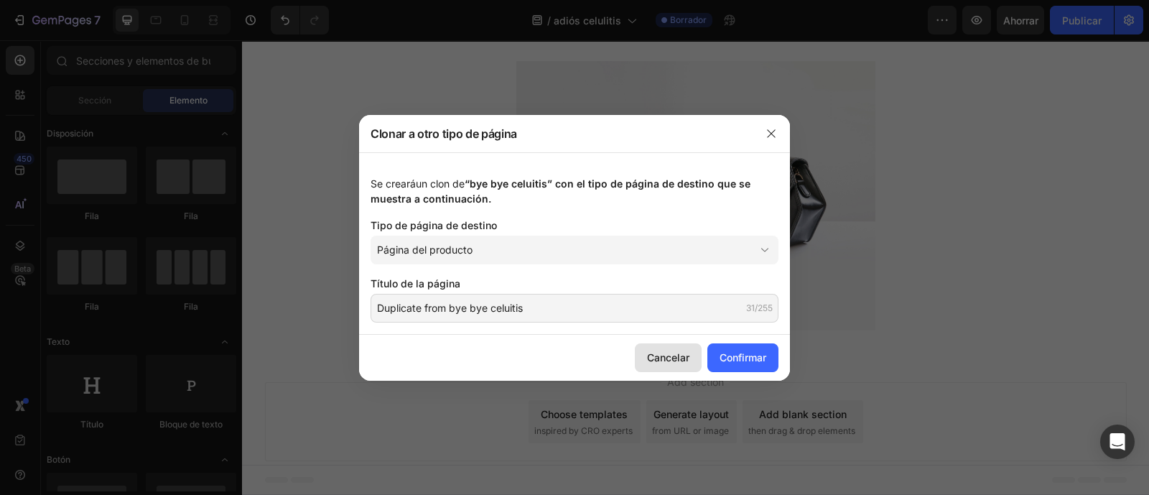
click at [679, 357] on font "Cancelar" at bounding box center [668, 357] width 42 height 12
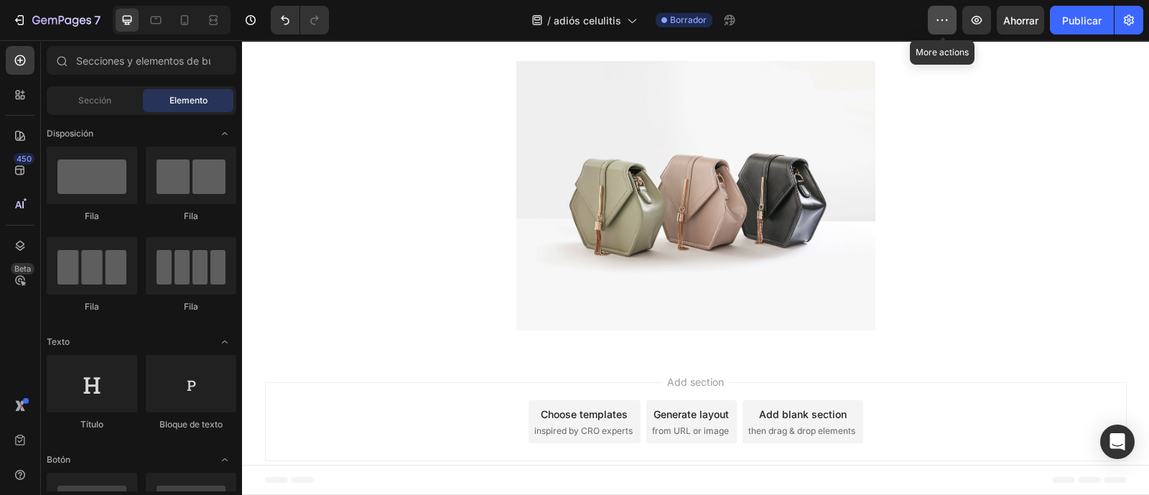
click at [947, 22] on icon "button" at bounding box center [942, 20] width 14 height 14
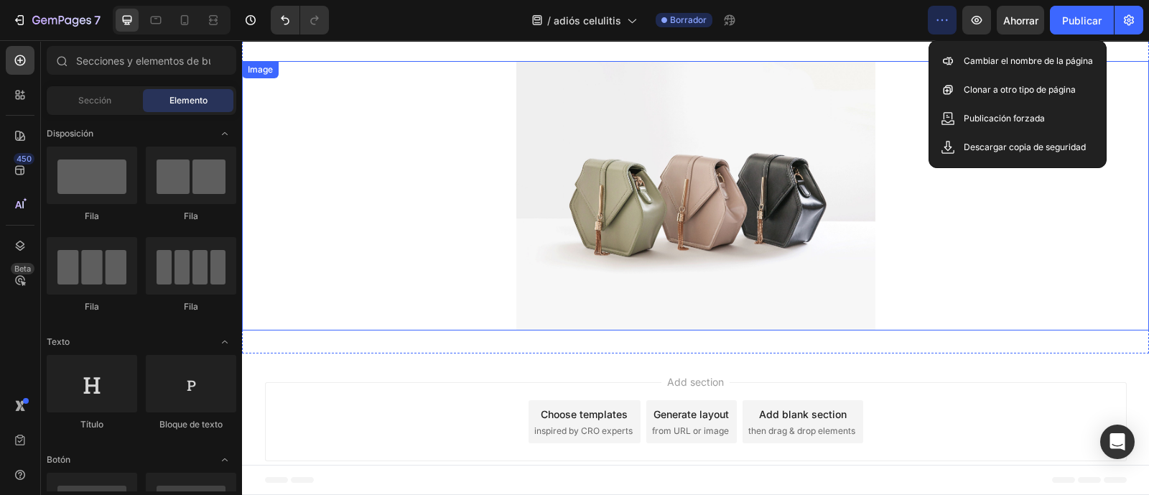
click at [947, 232] on div at bounding box center [695, 195] width 907 height 269
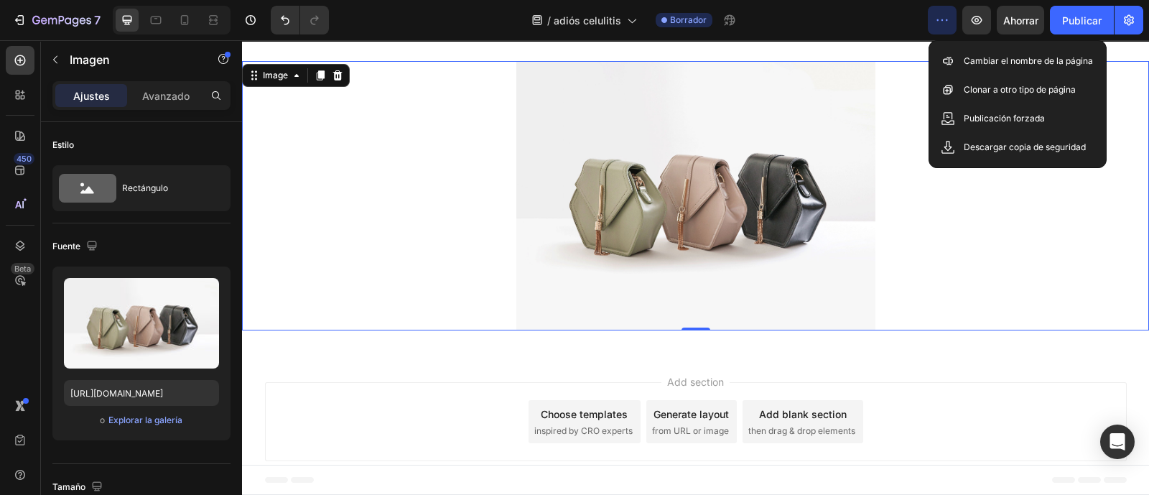
click at [409, 187] on div at bounding box center [695, 195] width 907 height 269
click at [1129, 16] on icon "button" at bounding box center [1129, 20] width 14 height 14
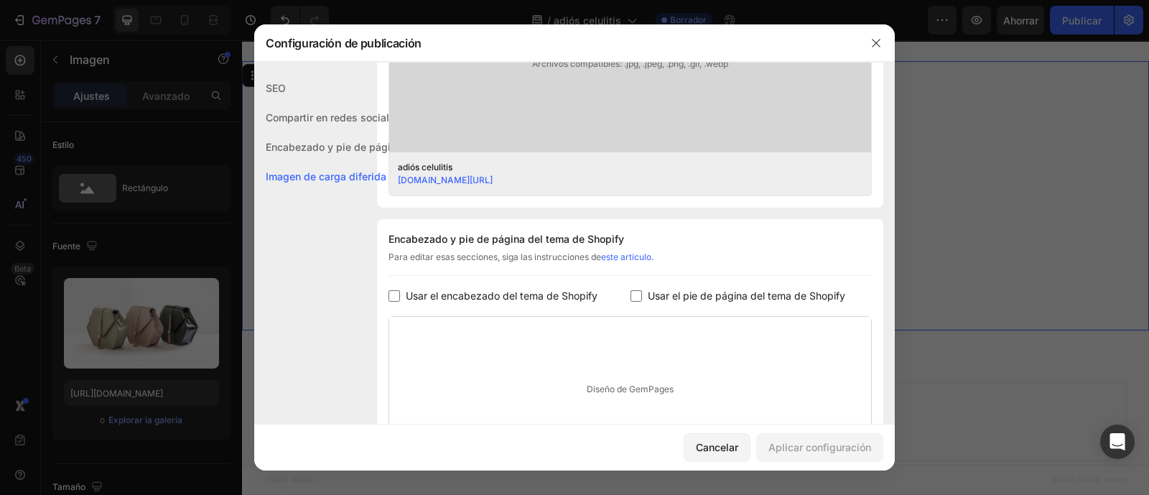
scroll to position [684, 0]
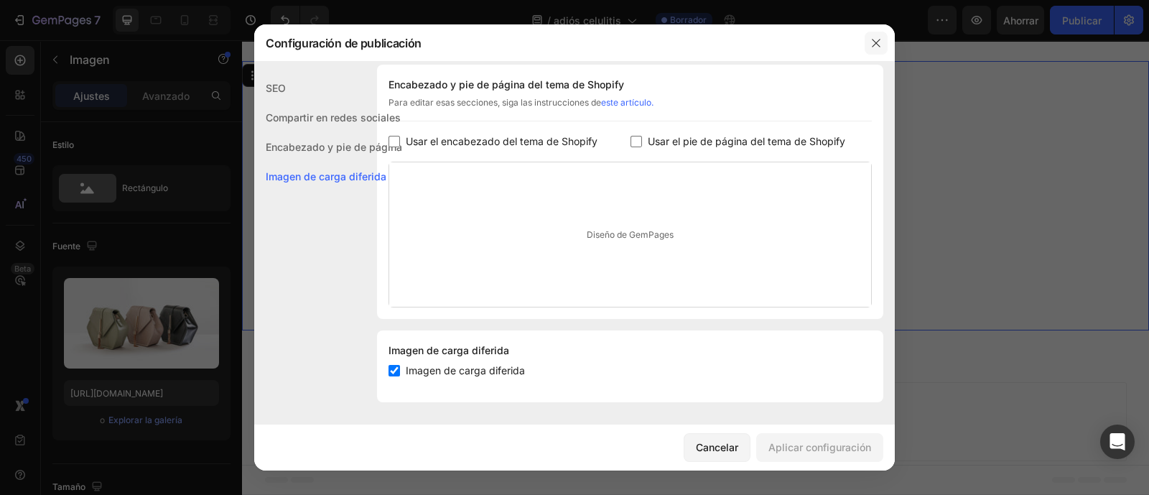
click at [883, 43] on button "button" at bounding box center [876, 43] width 23 height 23
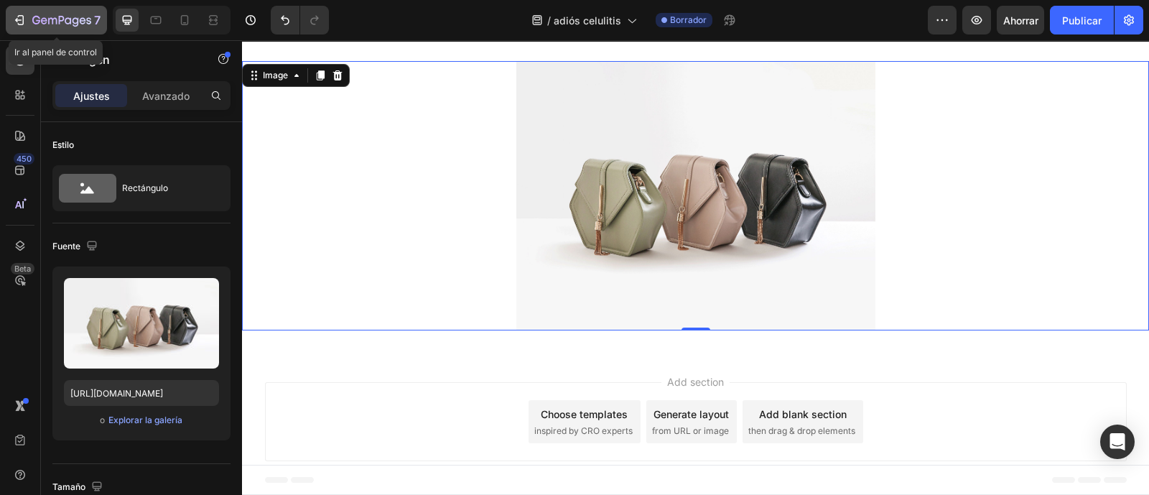
click at [93, 24] on div "7" at bounding box center [66, 19] width 68 height 17
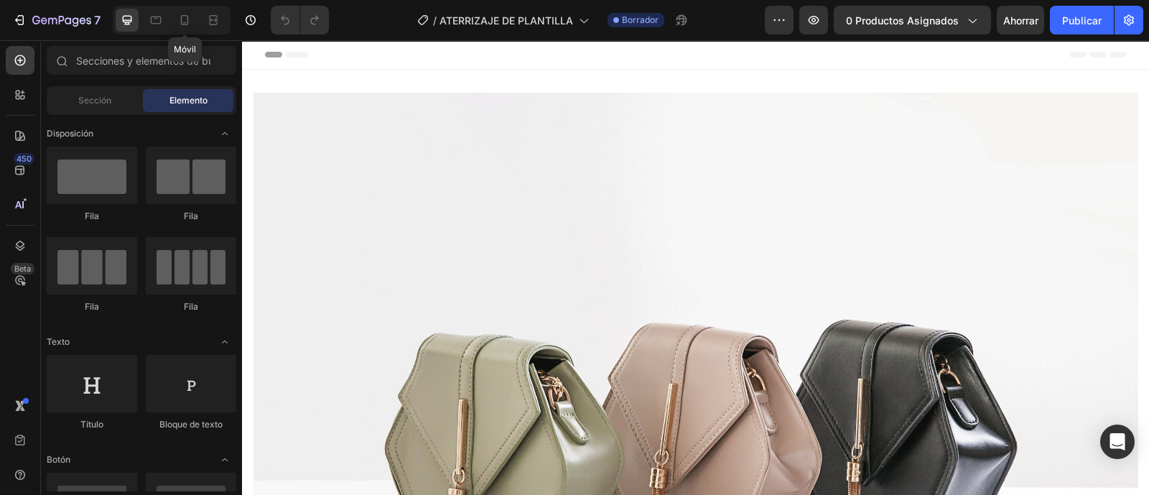
drag, startPoint x: 189, startPoint y: 19, endPoint x: 195, endPoint y: 34, distance: 16.1
click at [189, 19] on icon at bounding box center [184, 20] width 14 height 14
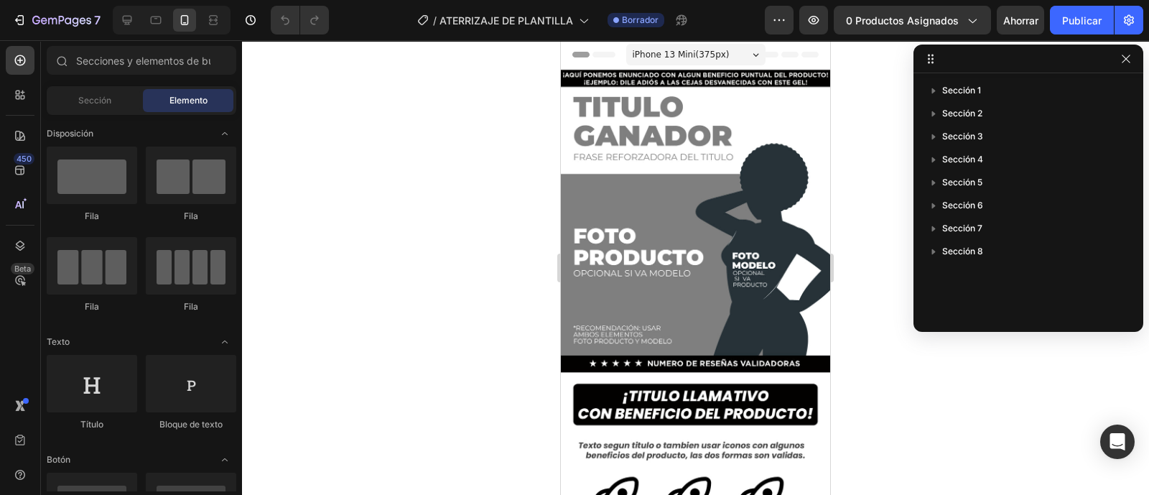
click at [867, 213] on div at bounding box center [695, 267] width 907 height 455
click at [1122, 60] on icon "button" at bounding box center [1125, 58] width 11 height 11
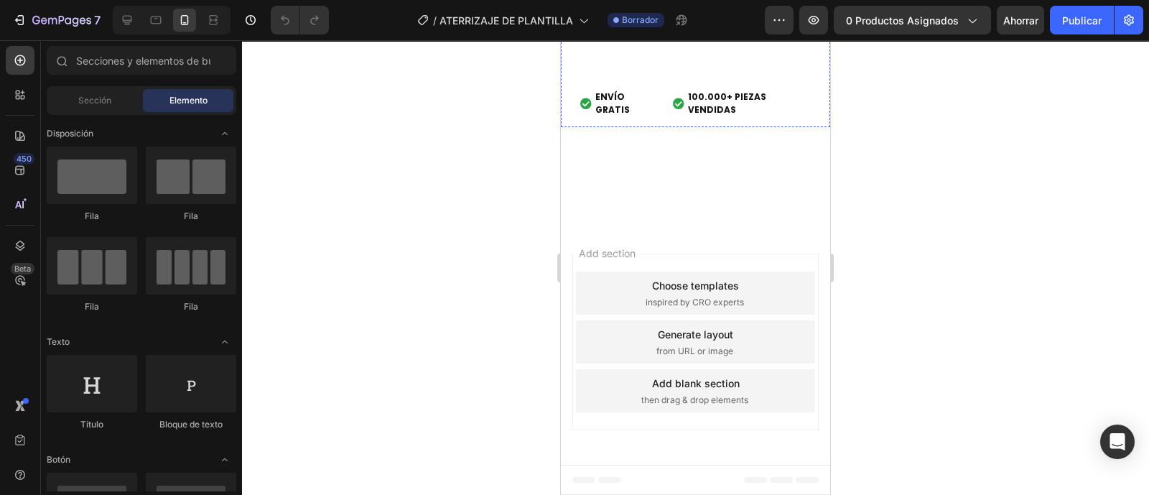
scroll to position [4309, 0]
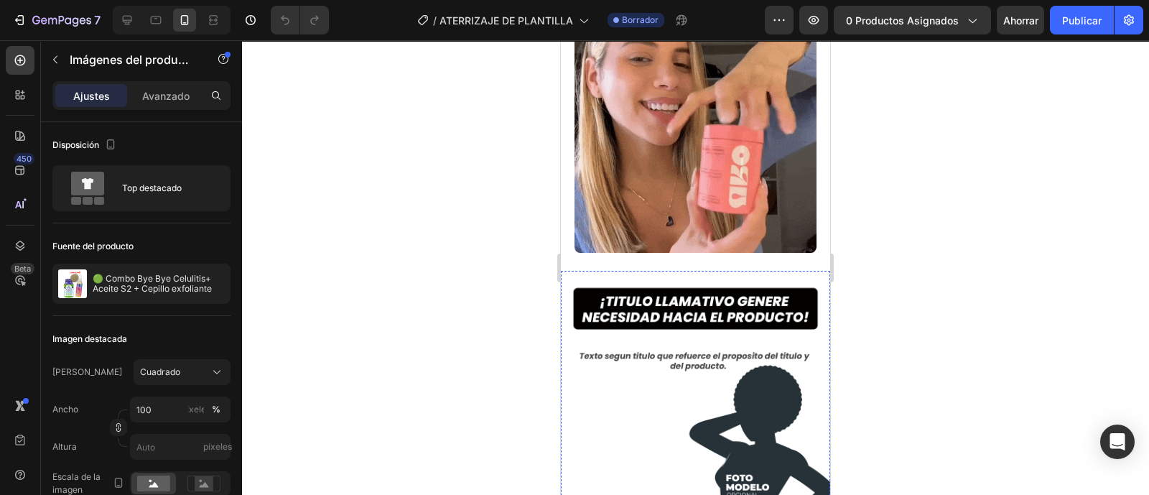
scroll to position [0, 0]
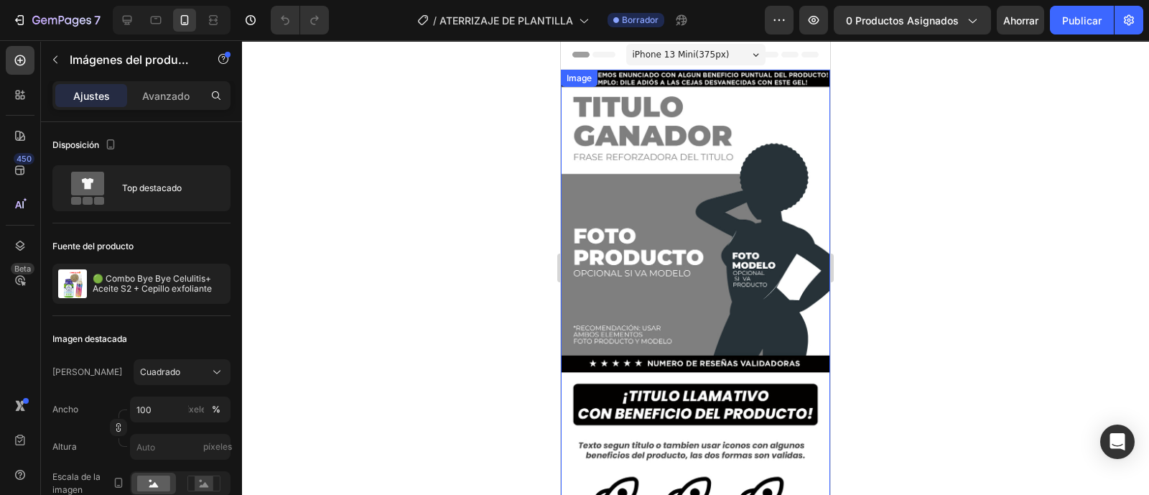
click at [645, 131] on img at bounding box center [695, 309] width 269 height 479
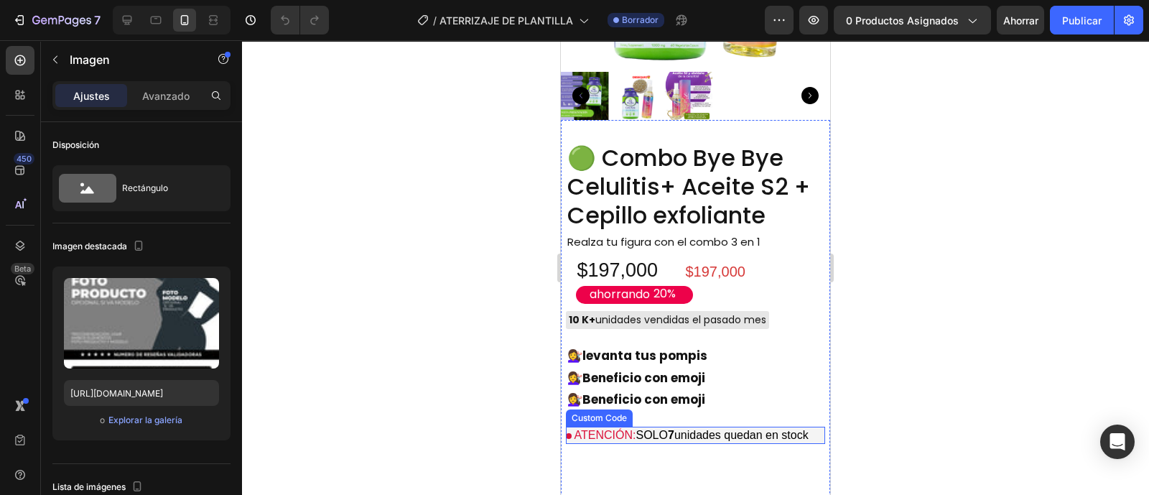
scroll to position [1256, 0]
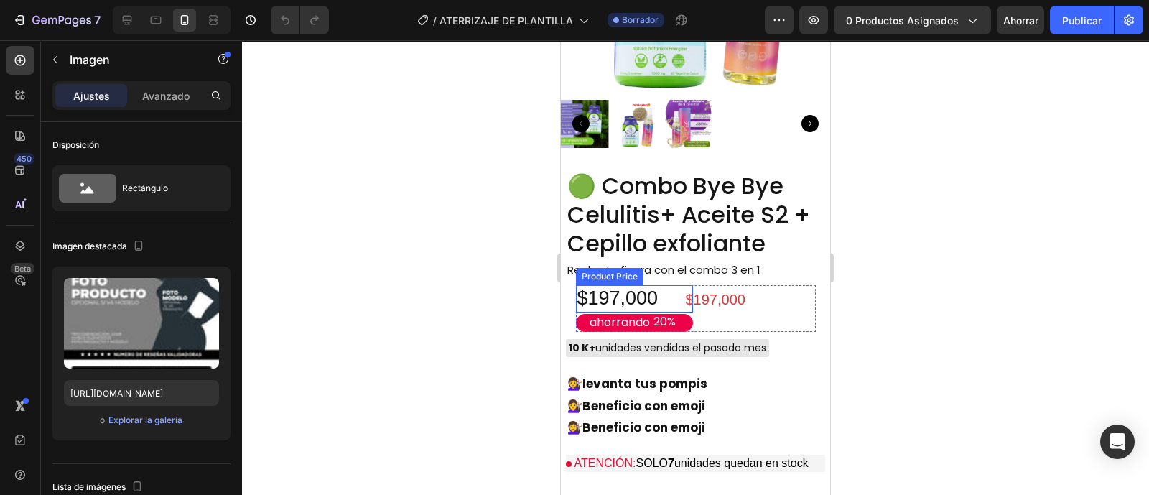
click at [596, 285] on div "$197,000" at bounding box center [634, 298] width 117 height 27
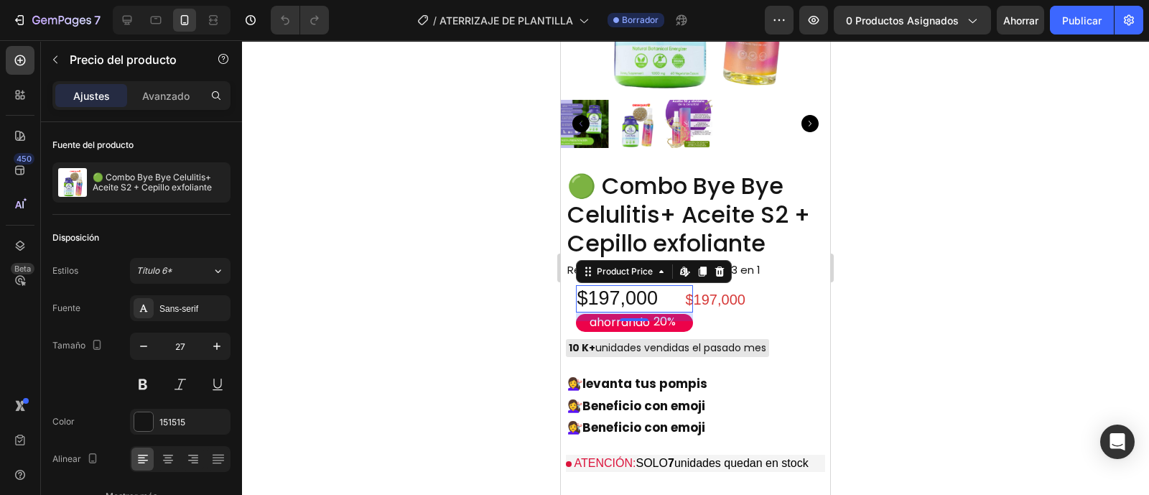
click at [596, 285] on div "$197,000" at bounding box center [634, 298] width 117 height 27
click at [726, 285] on div "$197,000 Product Price Product Price" at bounding box center [757, 308] width 117 height 47
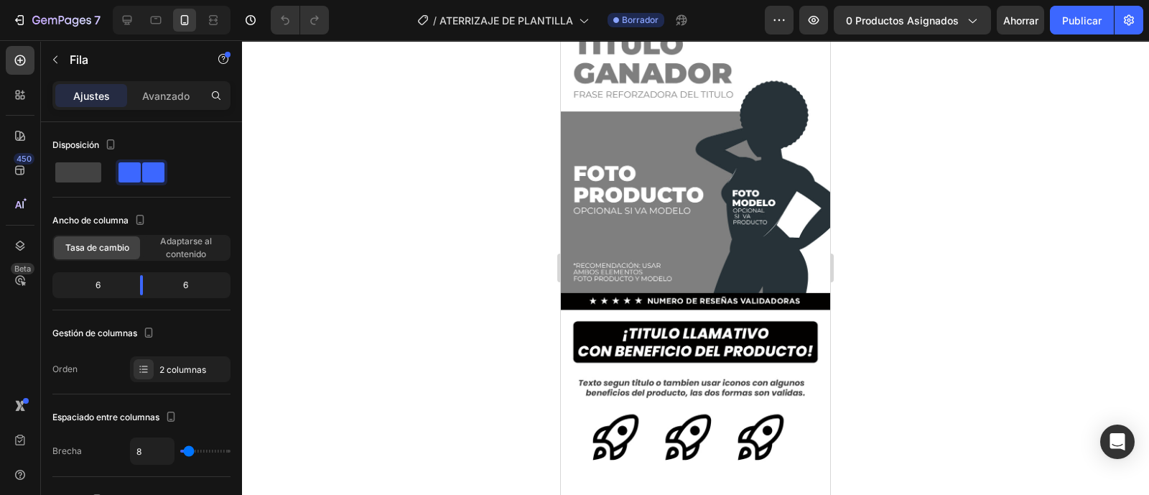
scroll to position [0, 0]
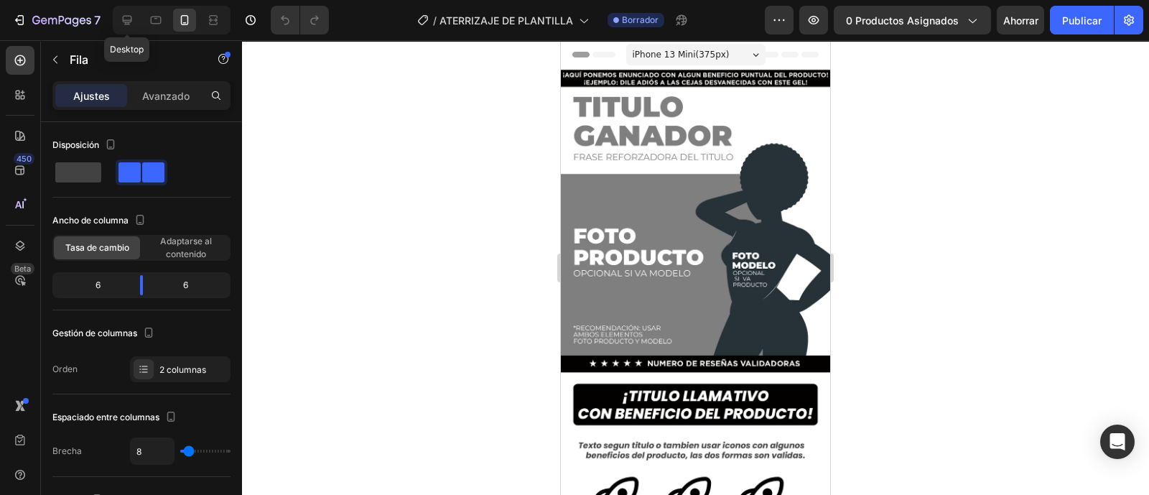
drag, startPoint x: 117, startPoint y: 23, endPoint x: 251, endPoint y: 140, distance: 178.1
click at [118, 23] on div at bounding box center [127, 20] width 23 height 23
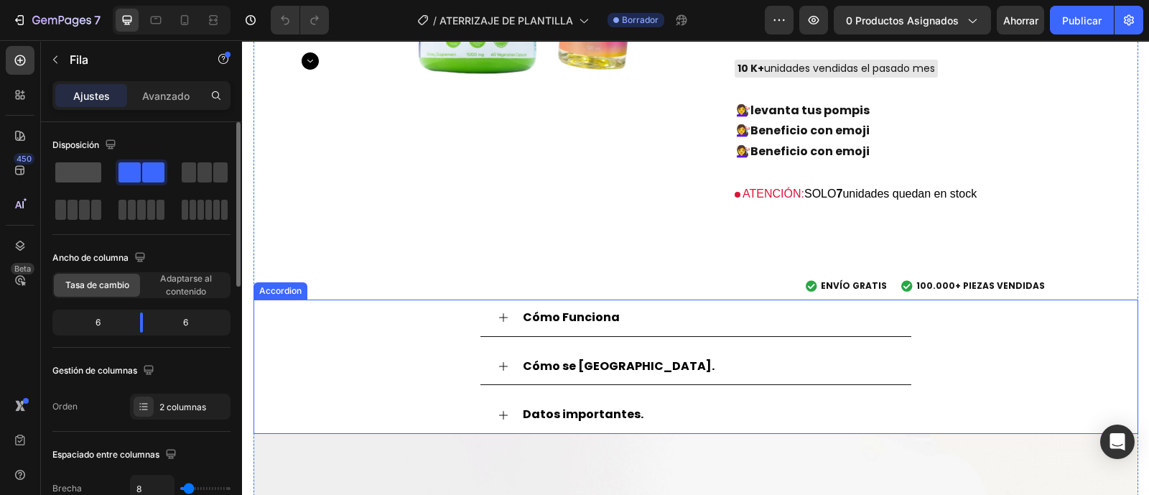
scroll to position [1915, 0]
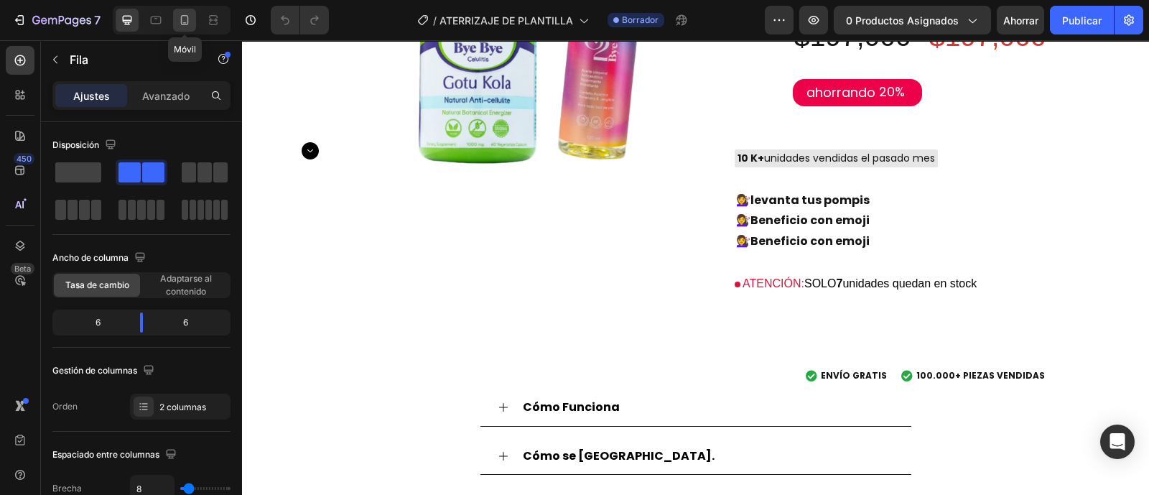
drag, startPoint x: 189, startPoint y: 15, endPoint x: 164, endPoint y: 237, distance: 223.2
click at [188, 16] on icon at bounding box center [184, 20] width 14 height 14
type input "100%"
